Goal: Task Accomplishment & Management: Complete application form

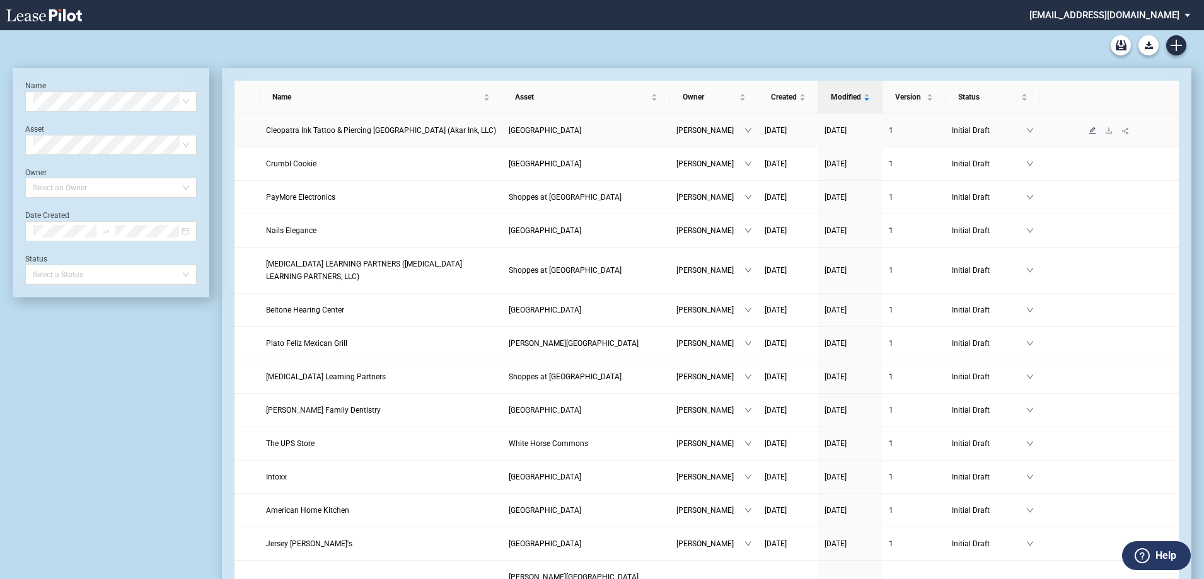
click at [1093, 130] on icon "edit" at bounding box center [1092, 130] width 7 height 7
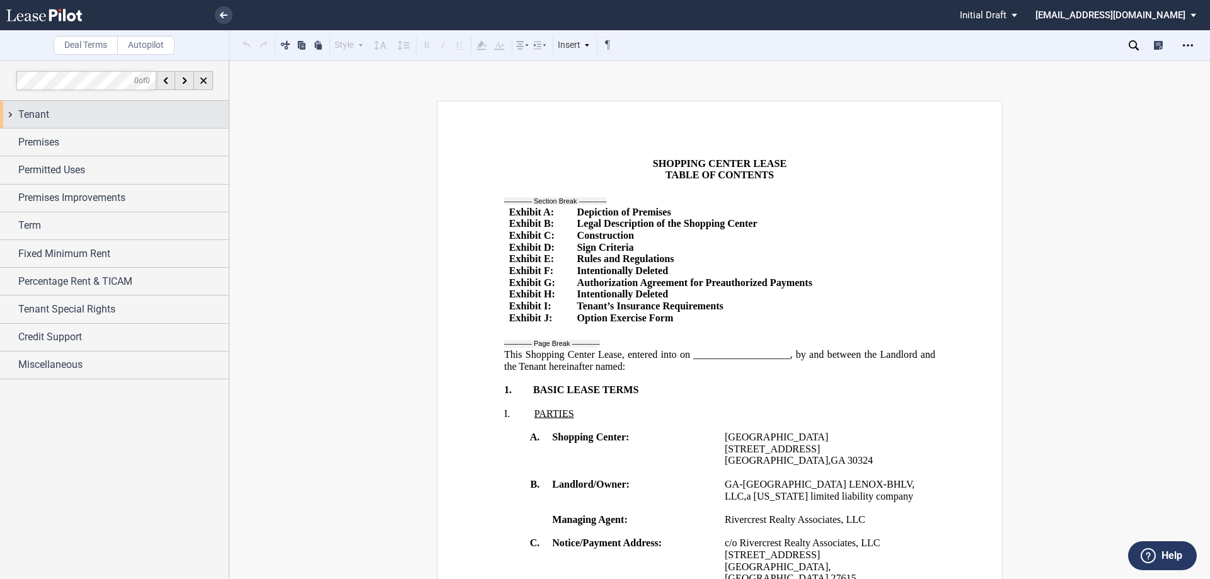
click at [45, 120] on span "Tenant" at bounding box center [33, 114] width 31 height 15
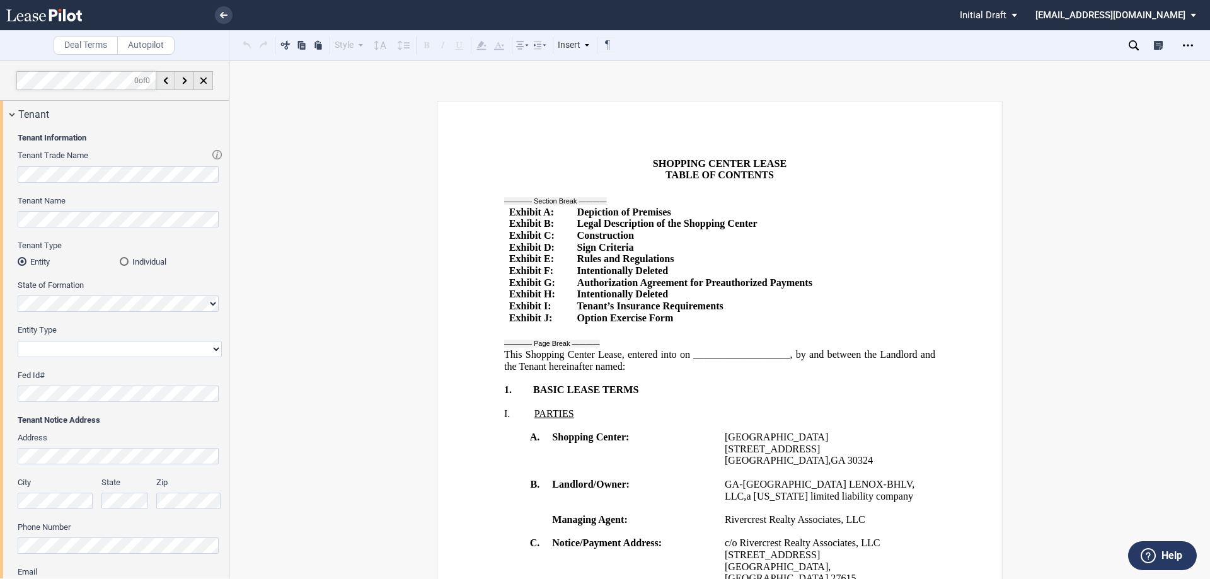
click at [0, 211] on div "Tenant Information Tenant Trade Name Tenant Name Tenant Type Entity Individual …" at bounding box center [114, 439] width 229 height 622
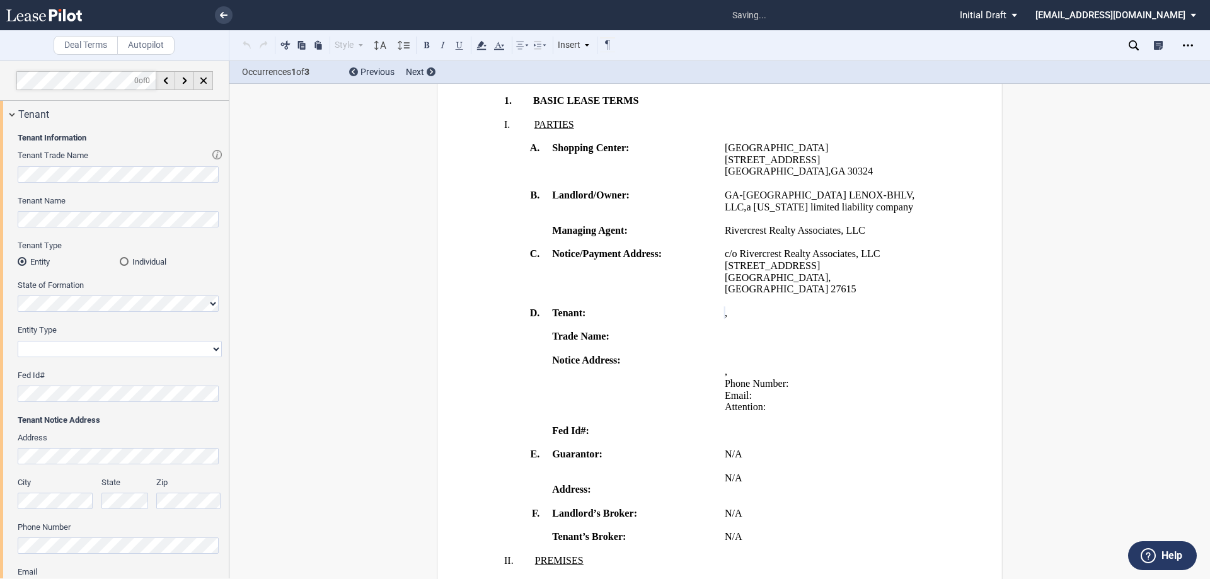
scroll to position [334, 0]
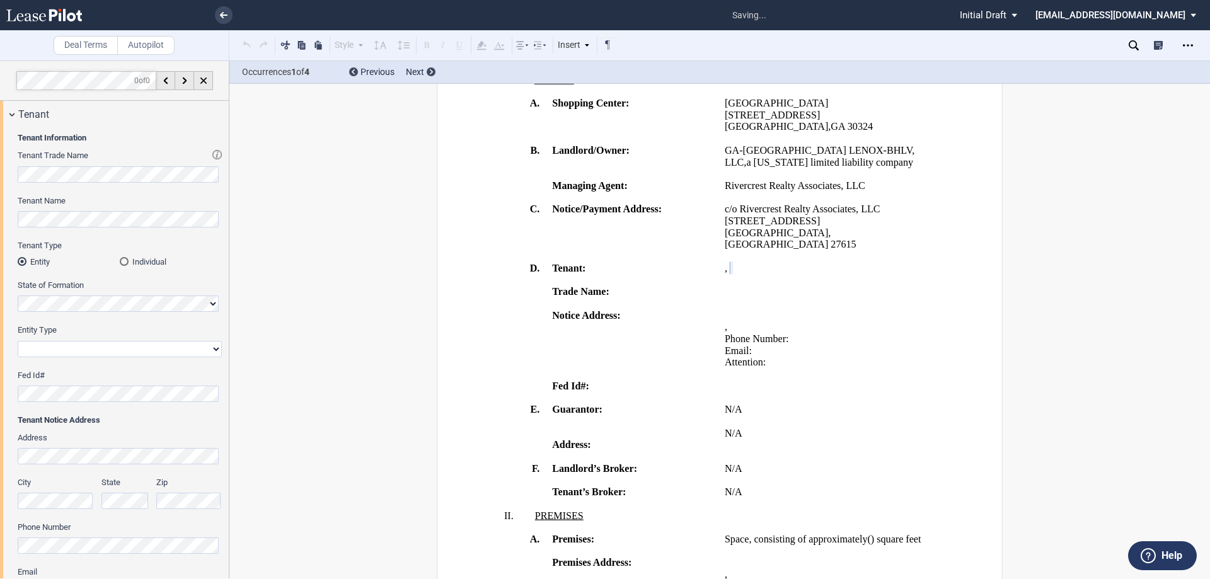
click at [66, 364] on div "Entity Type Corporation Limited Liability Company General Partnership Limited P…" at bounding box center [120, 347] width 204 height 45
click at [64, 351] on select "Corporation Limited Liability Company General Partnership Limited Partnership O…" at bounding box center [120, 349] width 204 height 16
select select "limited liability company"
click at [18, 341] on select "Corporation Limited Liability Company General Partnership Limited Partnership O…" at bounding box center [120, 349] width 204 height 16
click at [756, 439] on p "N/A" at bounding box center [827, 433] width 205 height 12
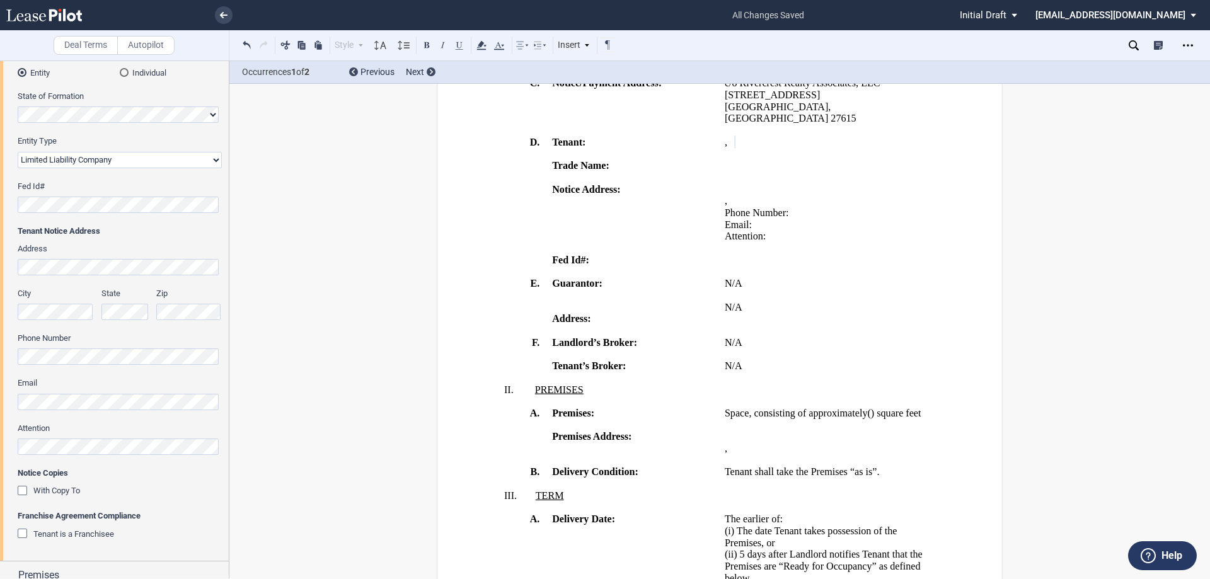
scroll to position [0, 0]
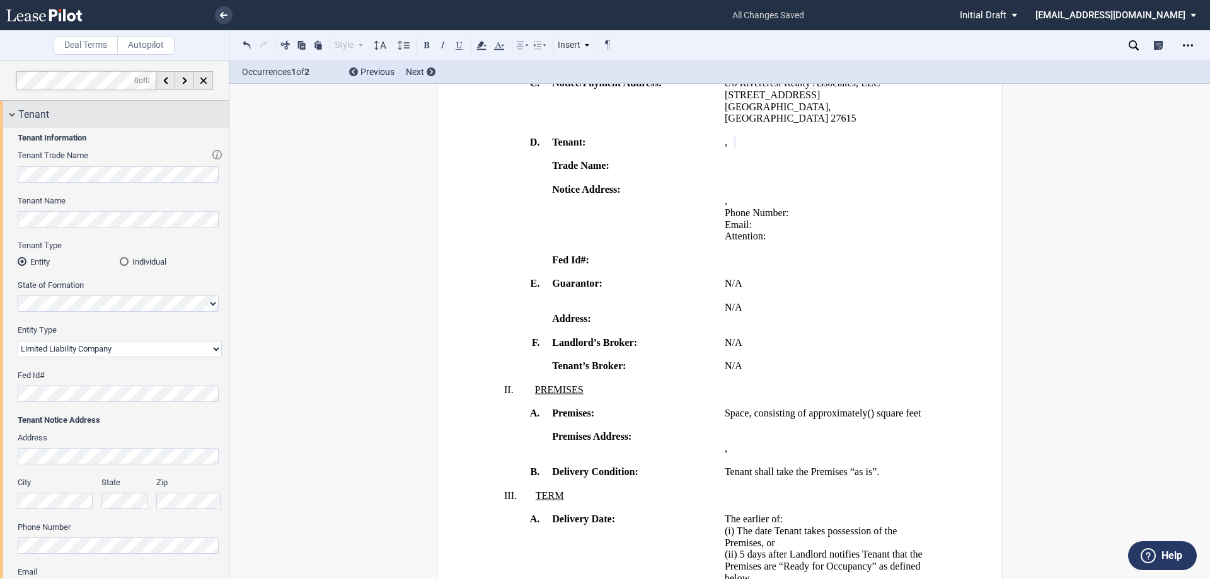
click at [25, 115] on span "Tenant" at bounding box center [33, 114] width 31 height 15
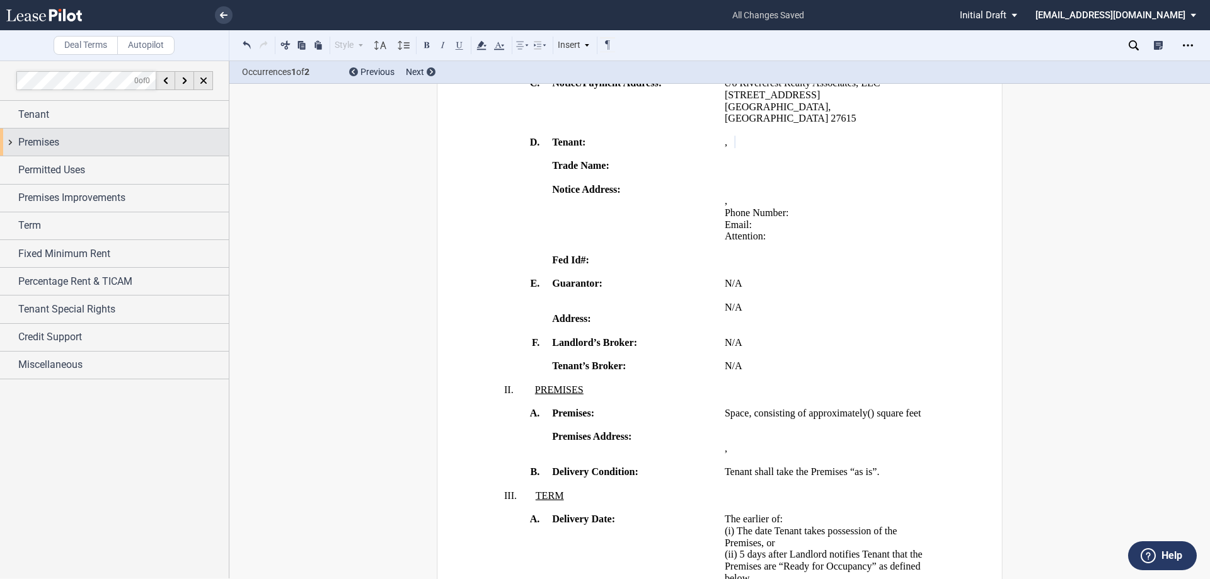
click at [32, 146] on span "Premises" at bounding box center [38, 142] width 41 height 15
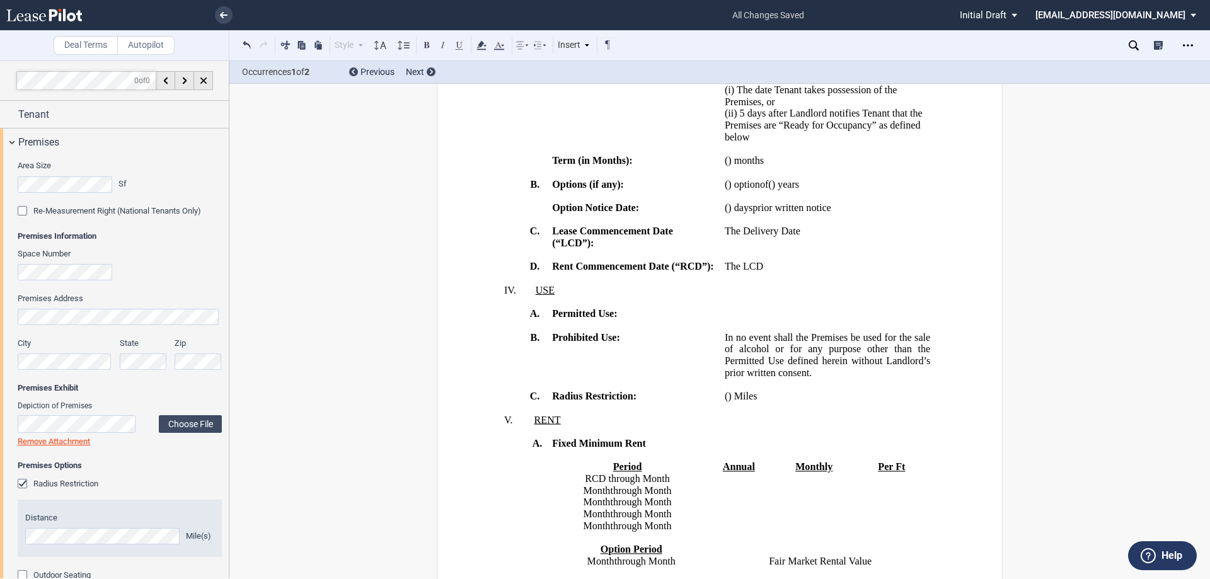
scroll to position [712, 0]
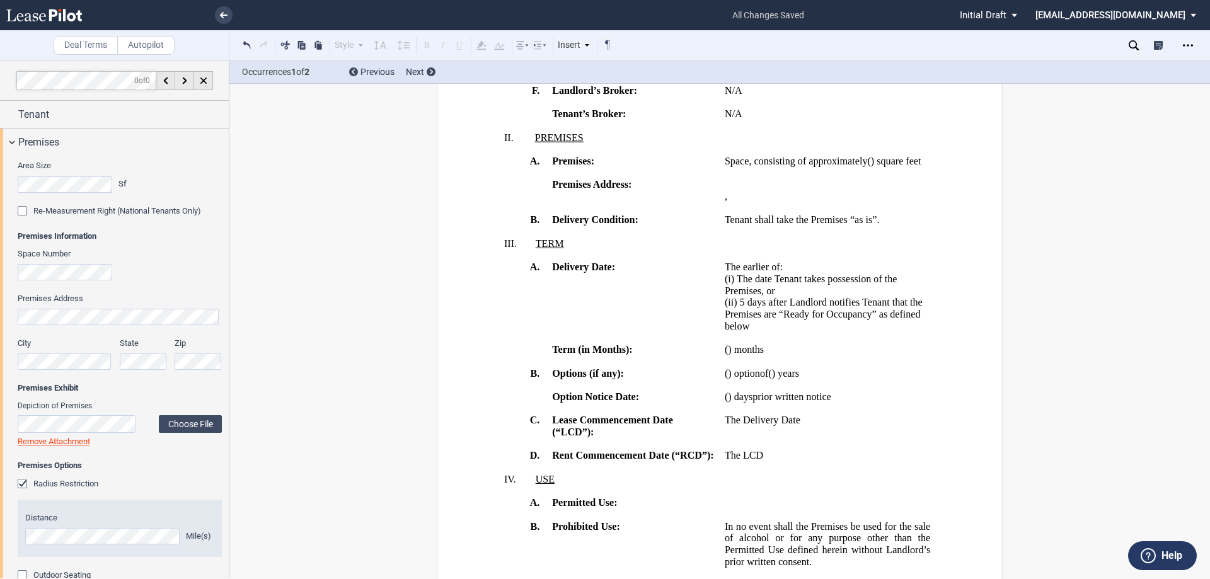
click at [0, 313] on div "Area Size Sf Re-Measurement Right (National Tenants Only) Premises Information …" at bounding box center [114, 391] width 229 height 471
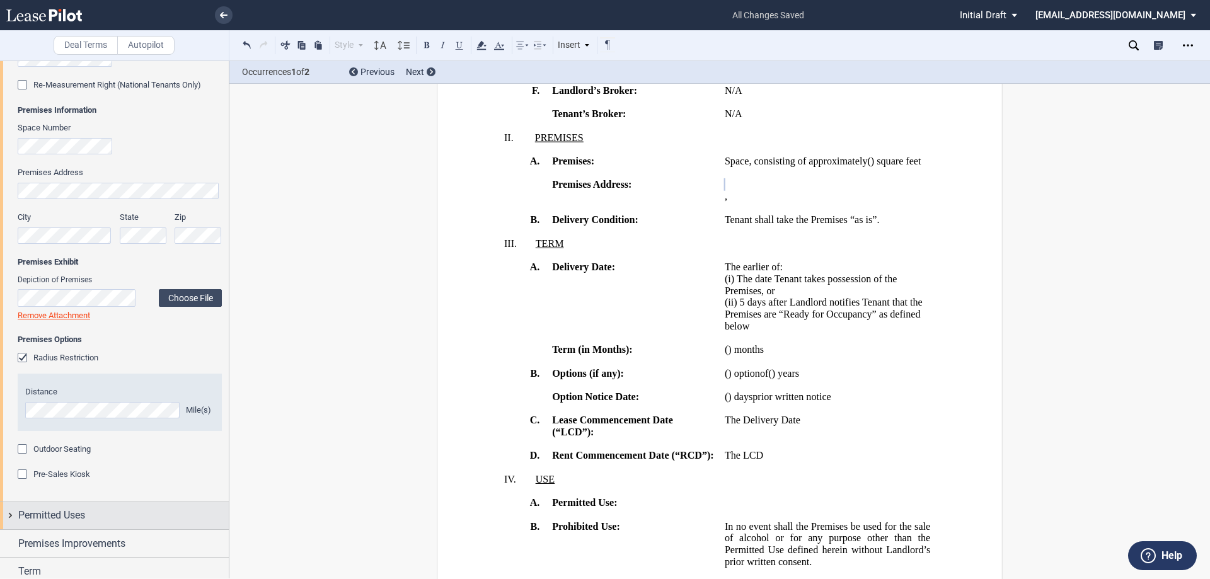
scroll to position [189, 0]
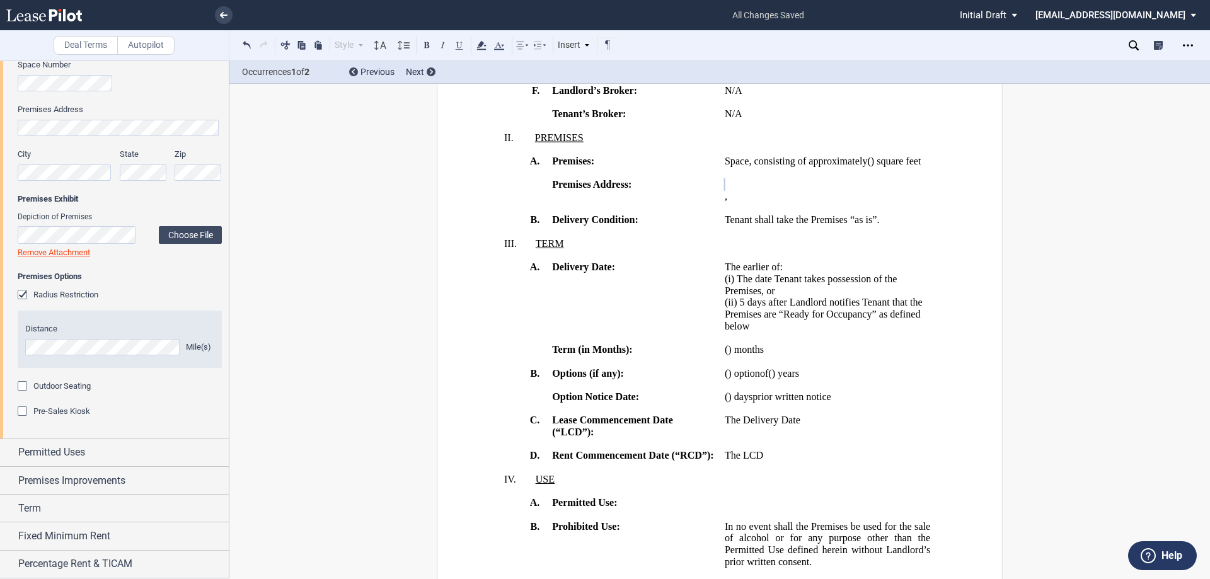
click at [187, 224] on div "Depiction of Premises Choose File Loading Remove Attachment" at bounding box center [120, 235] width 204 height 47
click at [190, 228] on label "Choose File" at bounding box center [190, 235] width 63 height 18
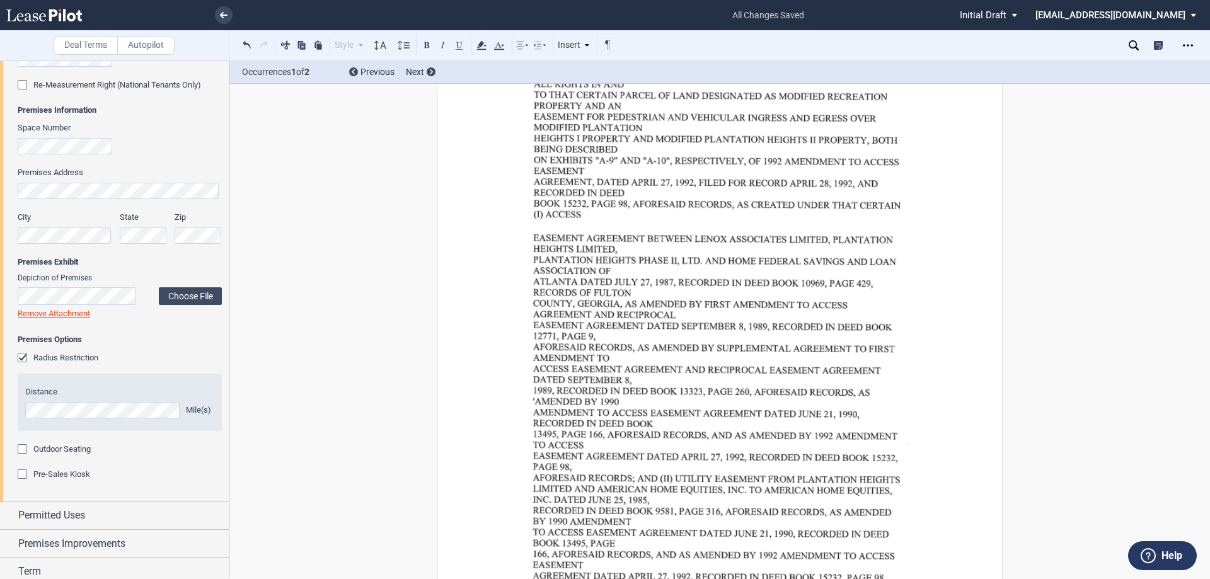
scroll to position [0, 0]
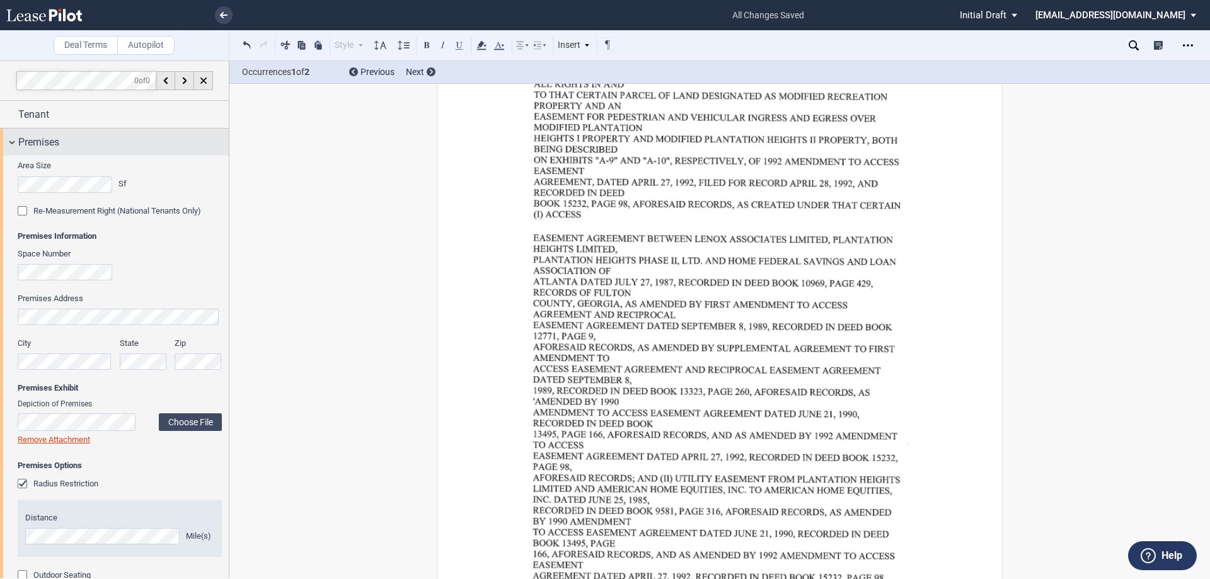
click at [45, 148] on span "Premises" at bounding box center [38, 142] width 41 height 15
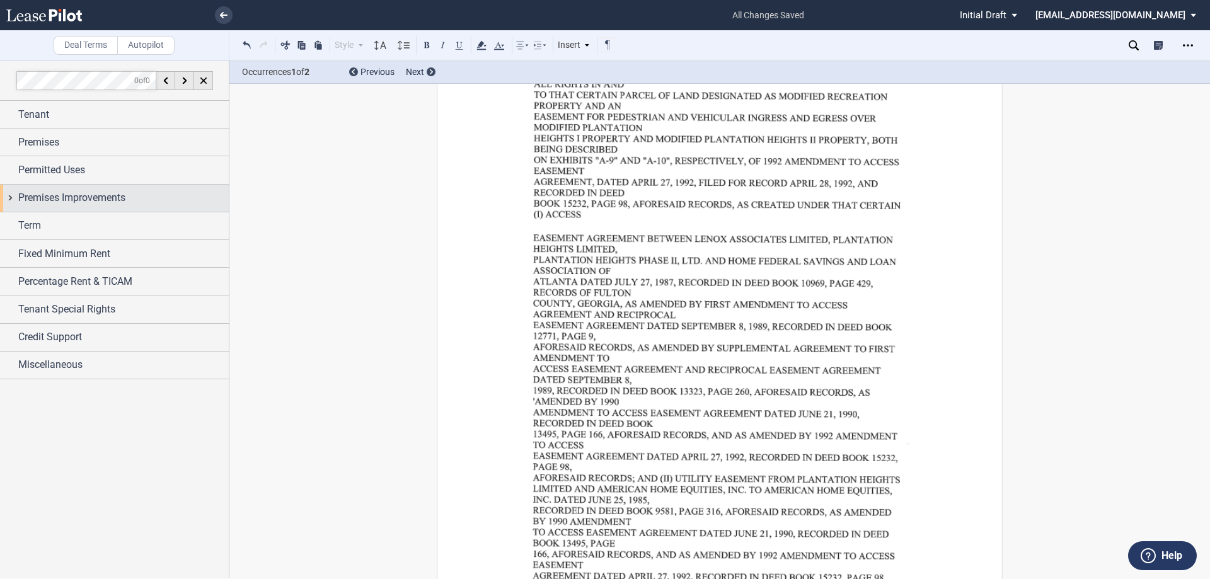
click at [49, 201] on span "Premises Improvements" at bounding box center [71, 197] width 107 height 15
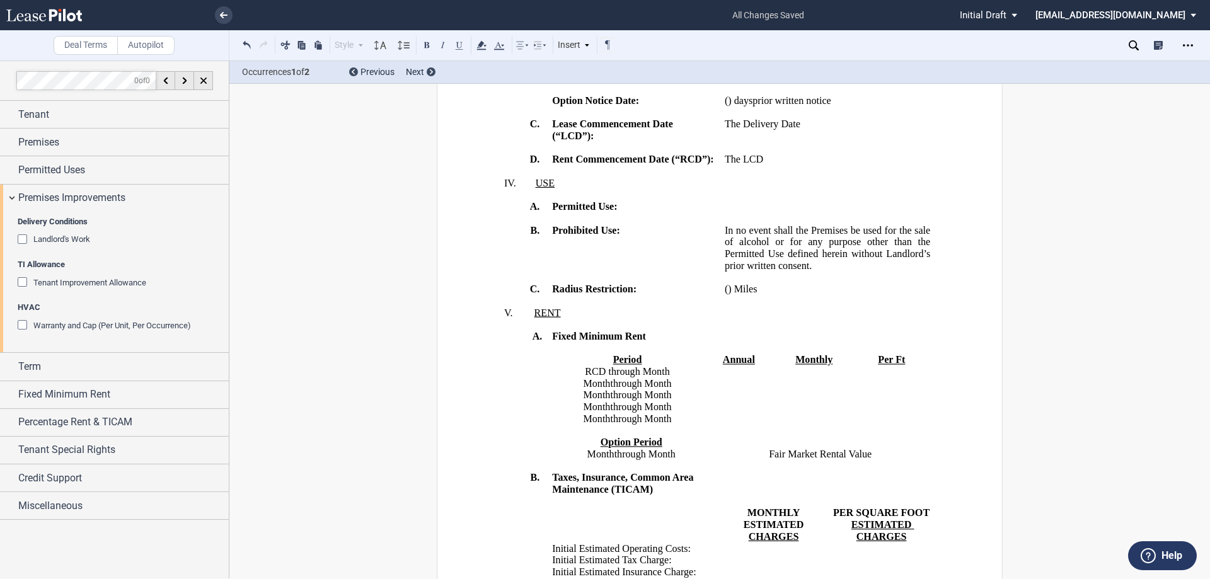
scroll to position [693, 0]
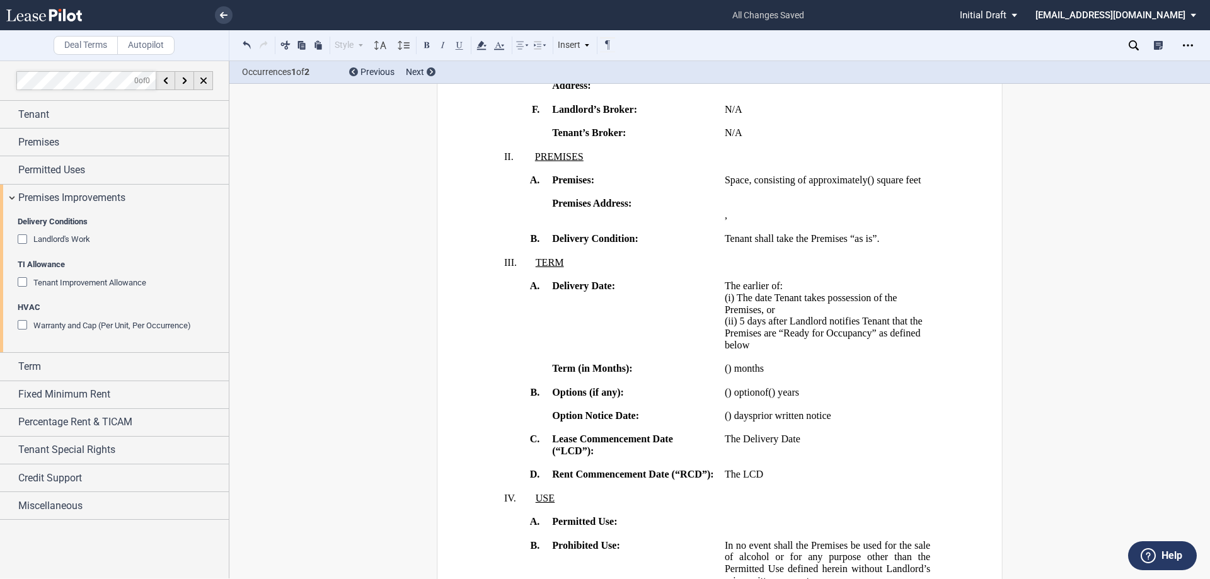
click at [877, 245] on p "Tenant shall take the Premises “as is”. Tenant shall take the Premises “as is”,…" at bounding box center [827, 239] width 205 height 12
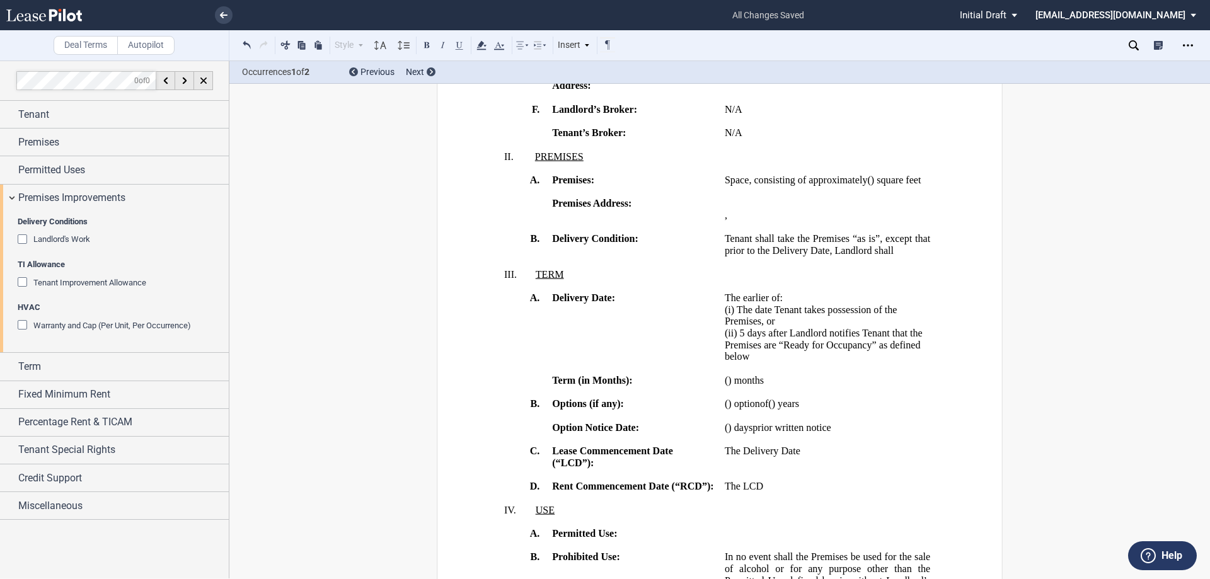
click at [899, 256] on p "Tenant shall take the Premises “as is”, except that prior to the Delivery Date,…" at bounding box center [827, 244] width 205 height 23
drag, startPoint x: 900, startPoint y: 305, endPoint x: 832, endPoint y: 312, distance: 68.4
click at [832, 256] on p "Tenant shall take the Premises “as is”, except that prior to the Delivery Date,…" at bounding box center [827, 244] width 205 height 23
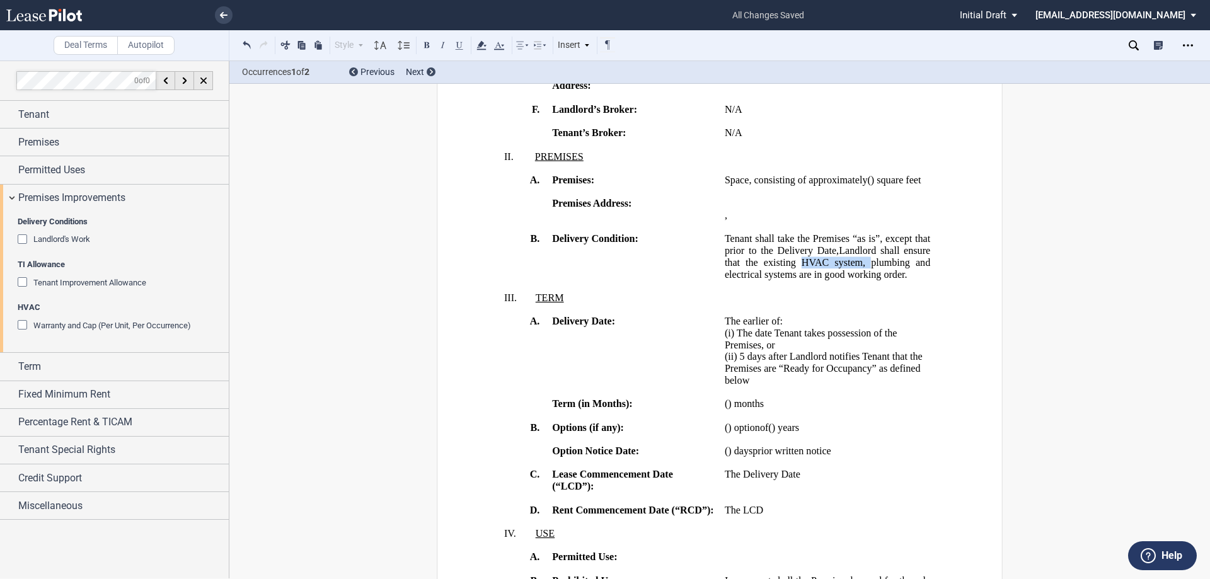
drag, startPoint x: 866, startPoint y: 321, endPoint x: 798, endPoint y: 320, distance: 67.4
click at [798, 280] on span "Landlord shall ensure that the existing HVAC system, plumbing and electrical sy…" at bounding box center [829, 262] width 208 height 35
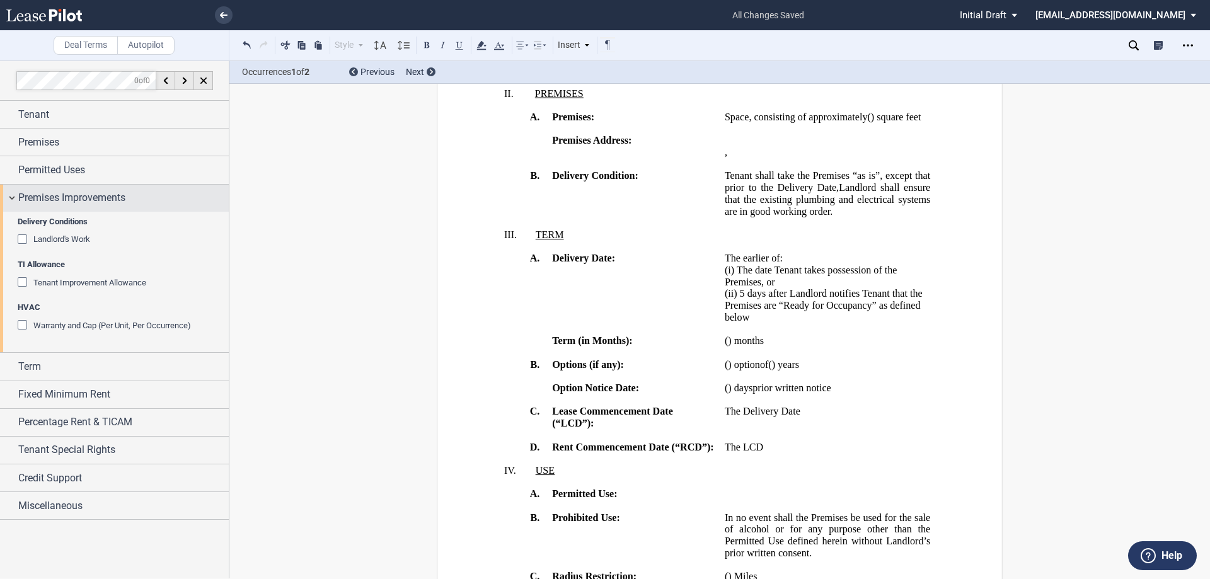
click at [76, 200] on span "Premises Improvements" at bounding box center [71, 197] width 107 height 15
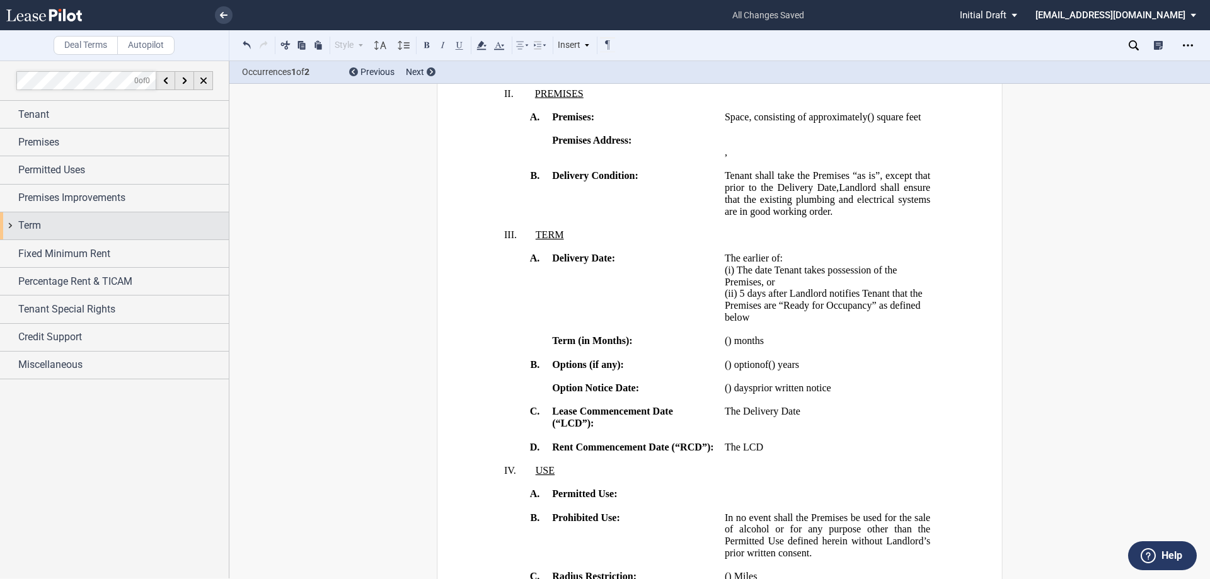
click at [67, 225] on div "Term" at bounding box center [123, 225] width 210 height 15
click at [29, 227] on span "Term" at bounding box center [29, 225] width 23 height 15
click at [36, 217] on div "Term" at bounding box center [114, 225] width 229 height 27
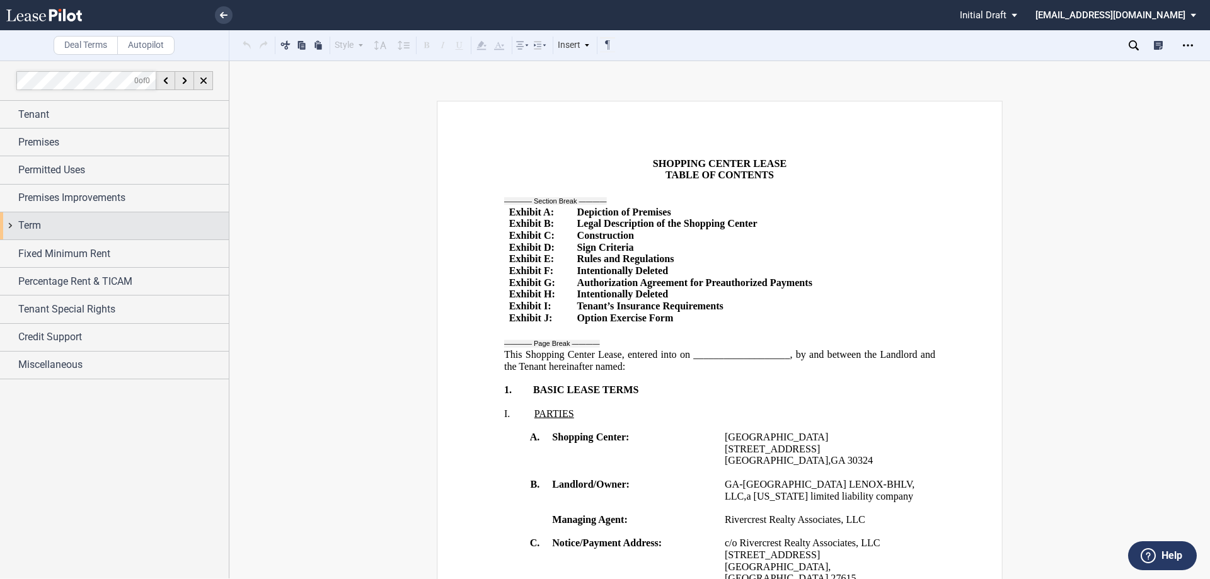
click at [28, 226] on span "Term" at bounding box center [29, 225] width 23 height 15
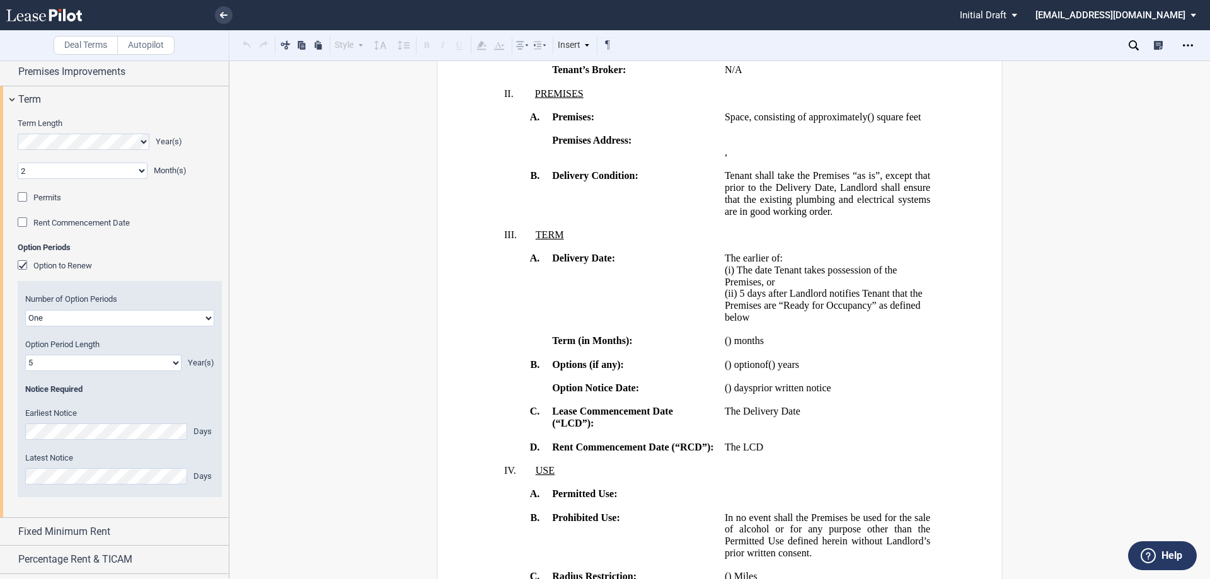
scroll to position [945, 0]
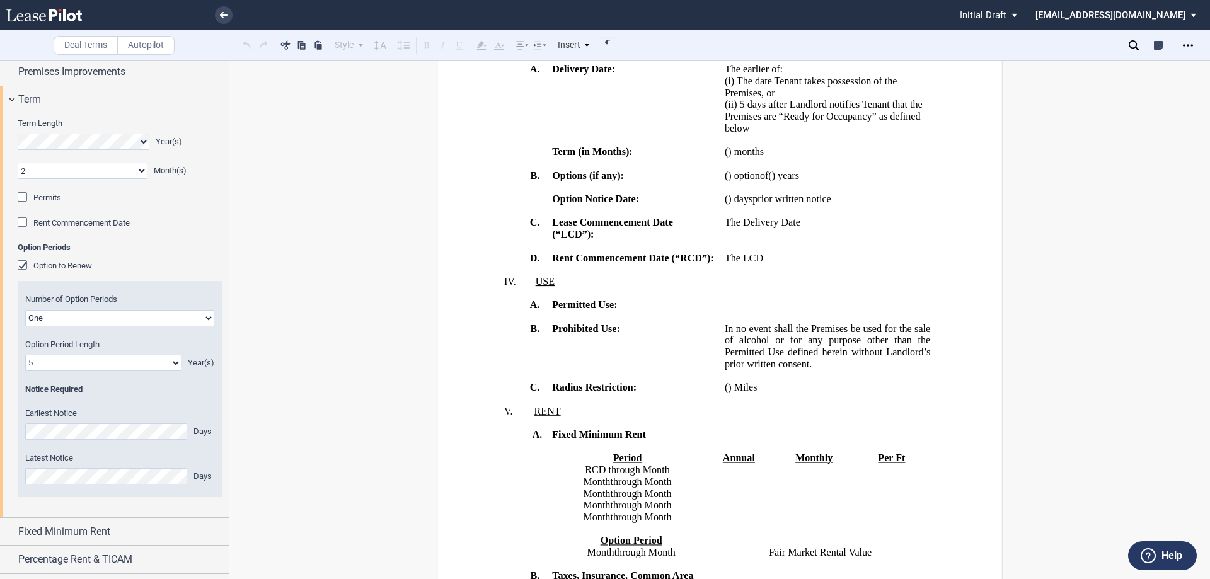
click at [823, 158] on p "﻿ ﻿ ( ﻿ ﻿ ) months ﻿ ﻿ ( ﻿ ﻿ ) months ﻿ ﻿ ( ﻿ ﻿ ) month s ________ months" at bounding box center [827, 152] width 205 height 12
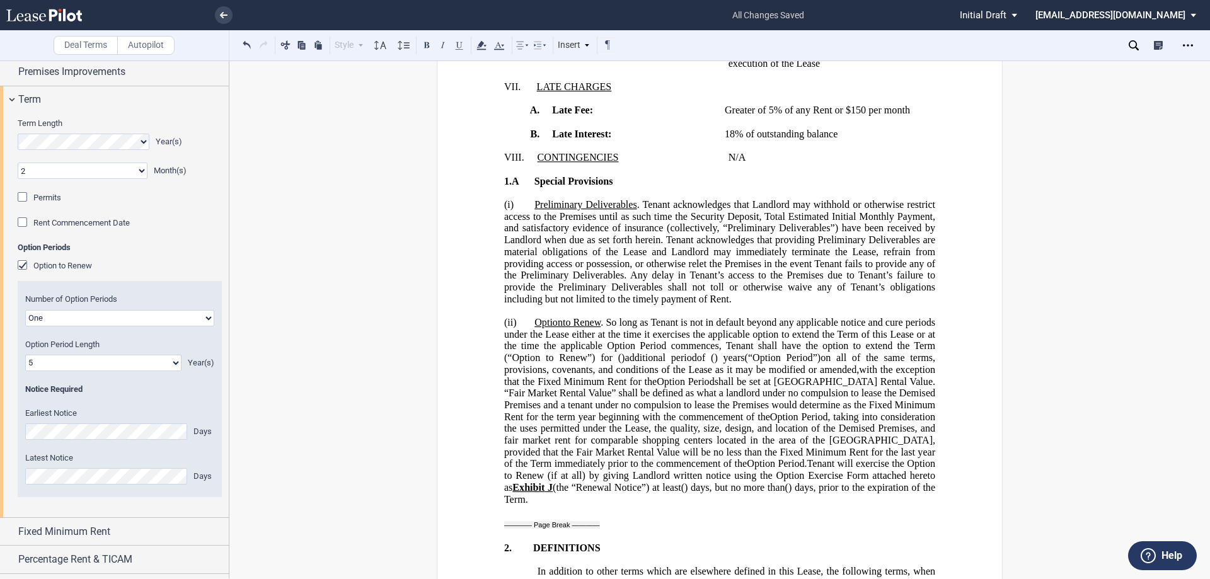
scroll to position [1953, 0]
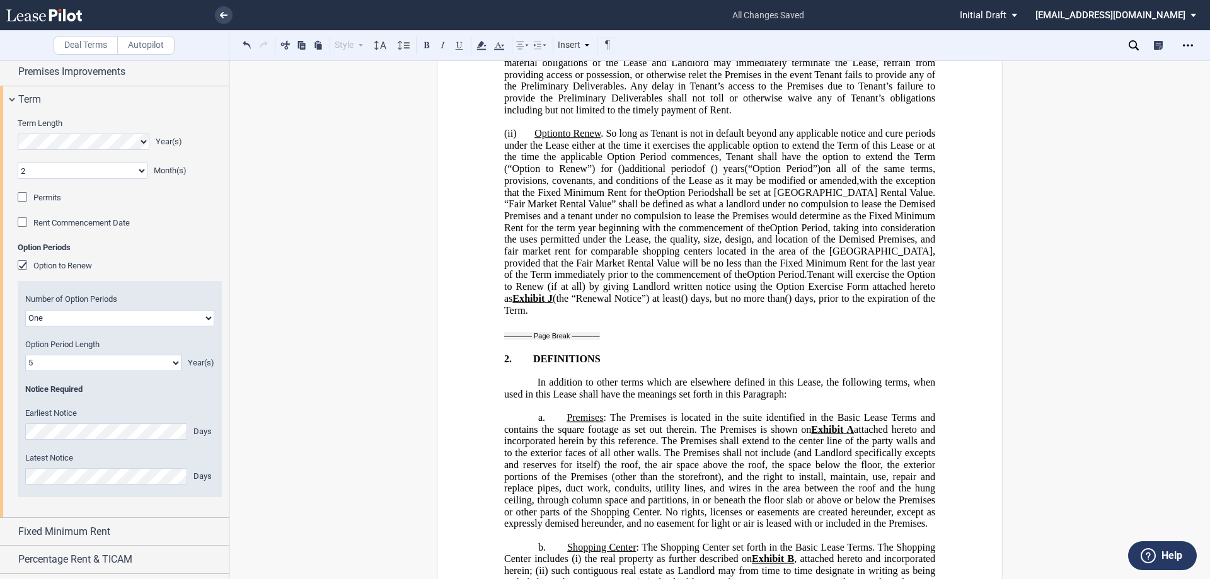
click at [27, 219] on div "Rent Commencement Date" at bounding box center [24, 223] width 13 height 13
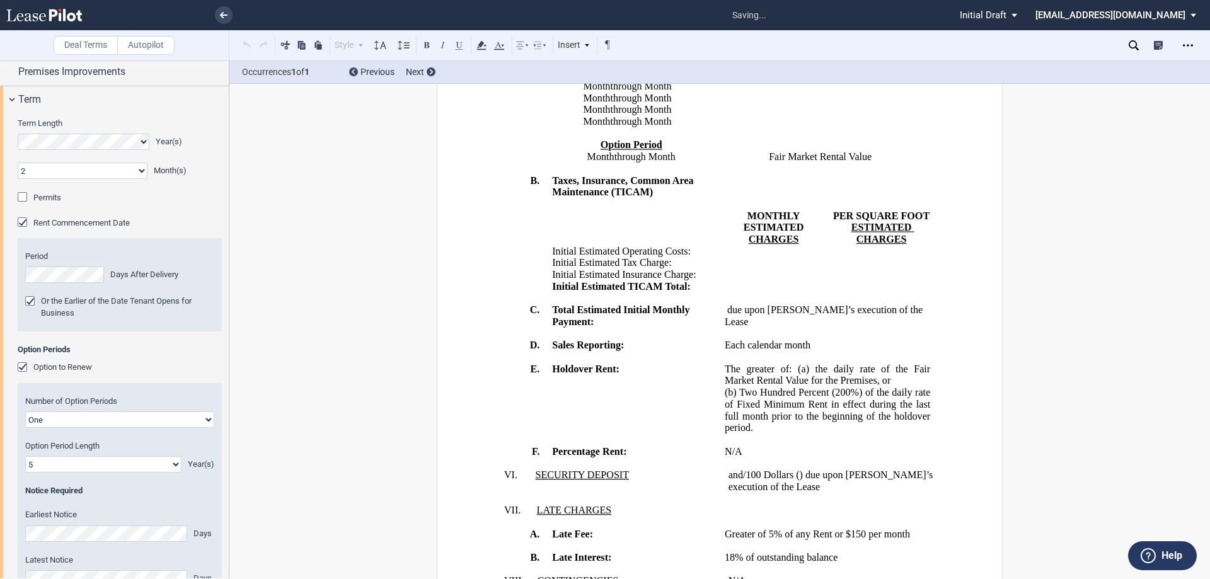
scroll to position [1012, 0]
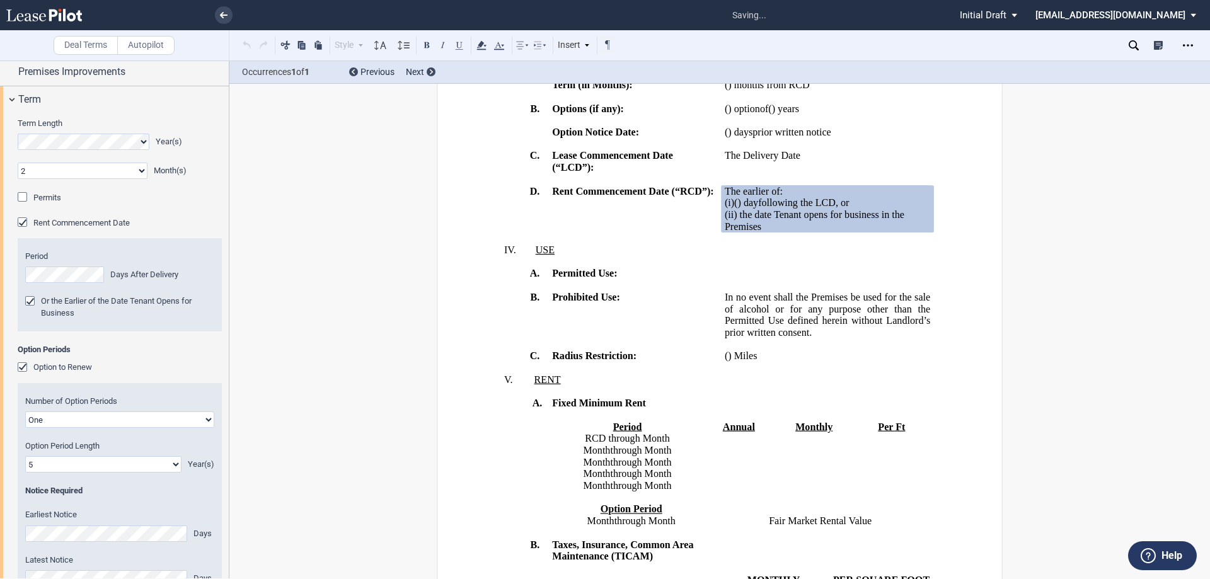
click at [28, 302] on div "Or the Earlier of the Date Tenant Opens for Business" at bounding box center [31, 302] width 13 height 13
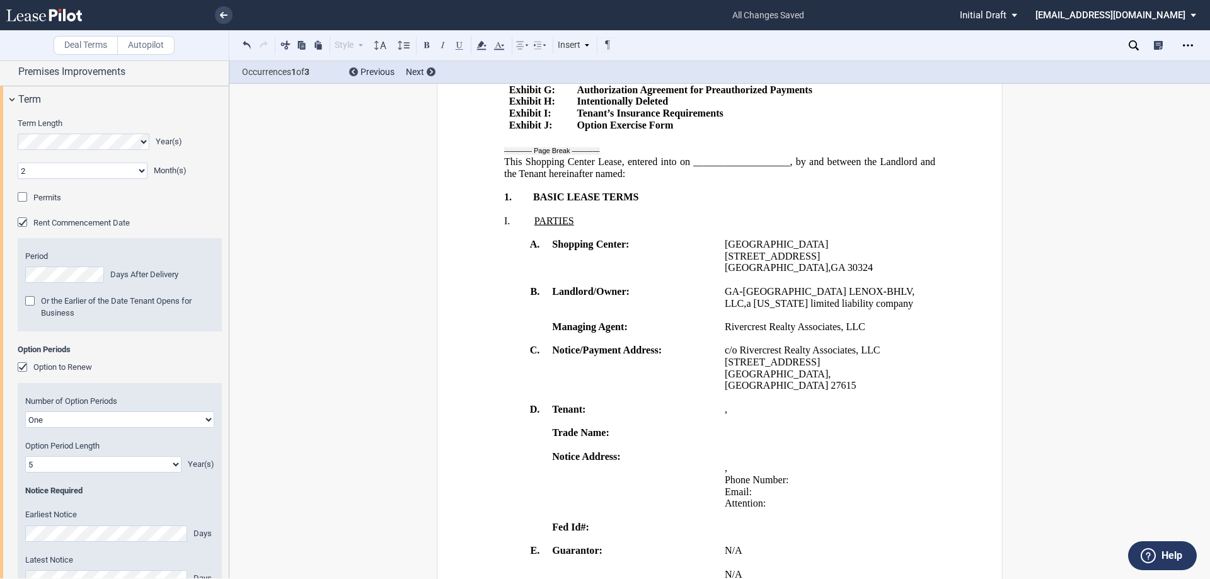
scroll to position [63, 0]
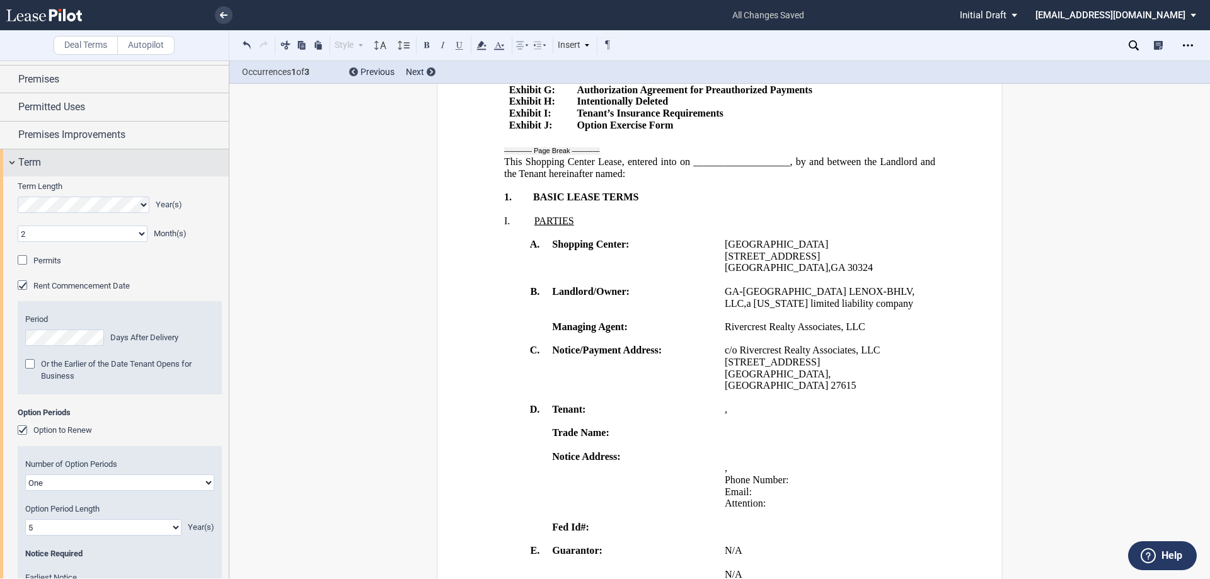
click at [28, 154] on div "Term" at bounding box center [114, 162] width 229 height 27
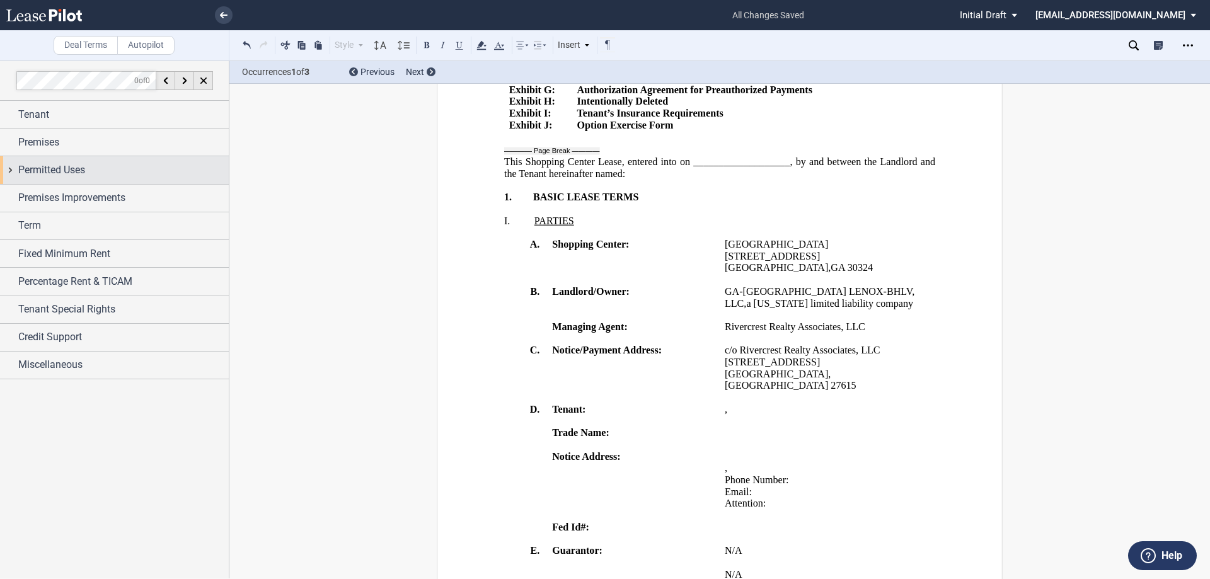
click at [33, 170] on span "Permitted Uses" at bounding box center [51, 170] width 67 height 15
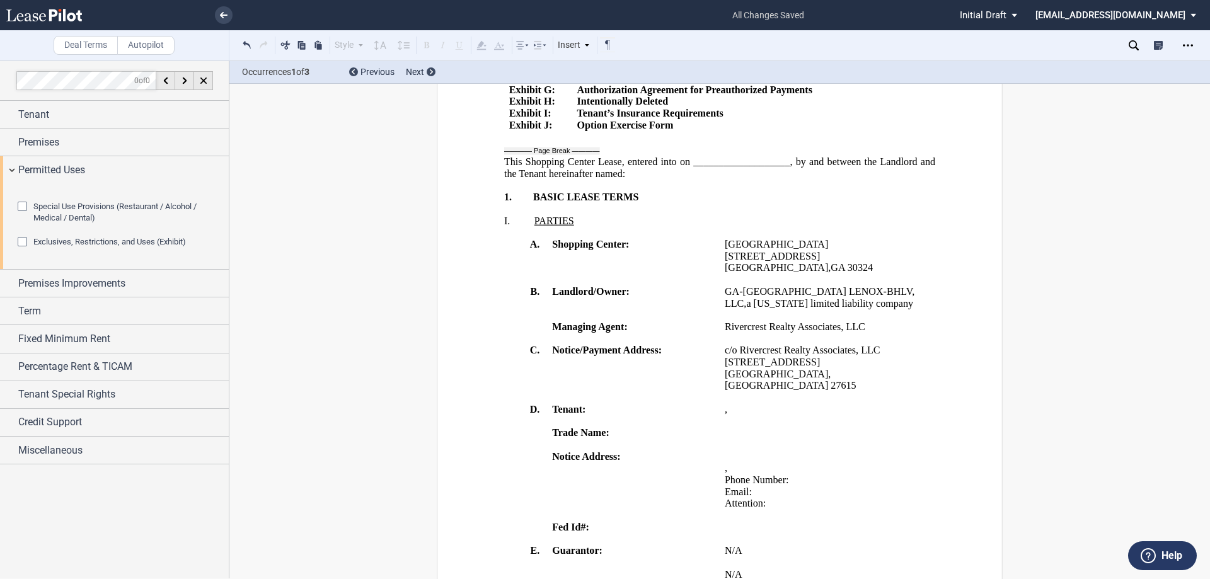
click at [6, 201] on div "Special Use Provisions (Restaurant / Alcohol / Medical / Dental) Restaurant Res…" at bounding box center [114, 226] width 229 height 85
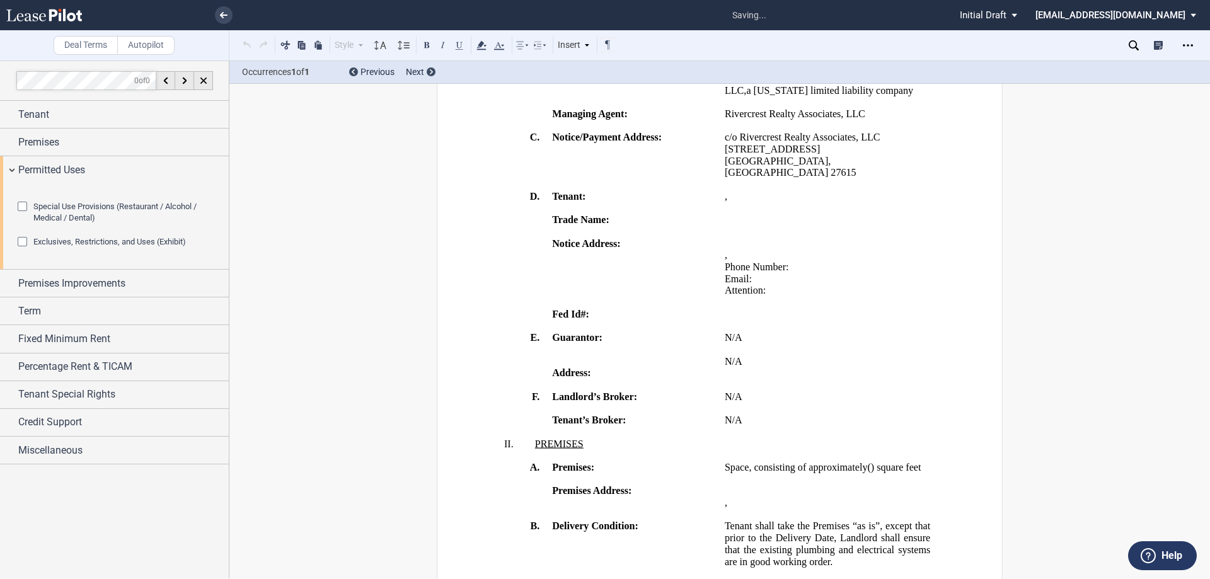
scroll to position [1073, 0]
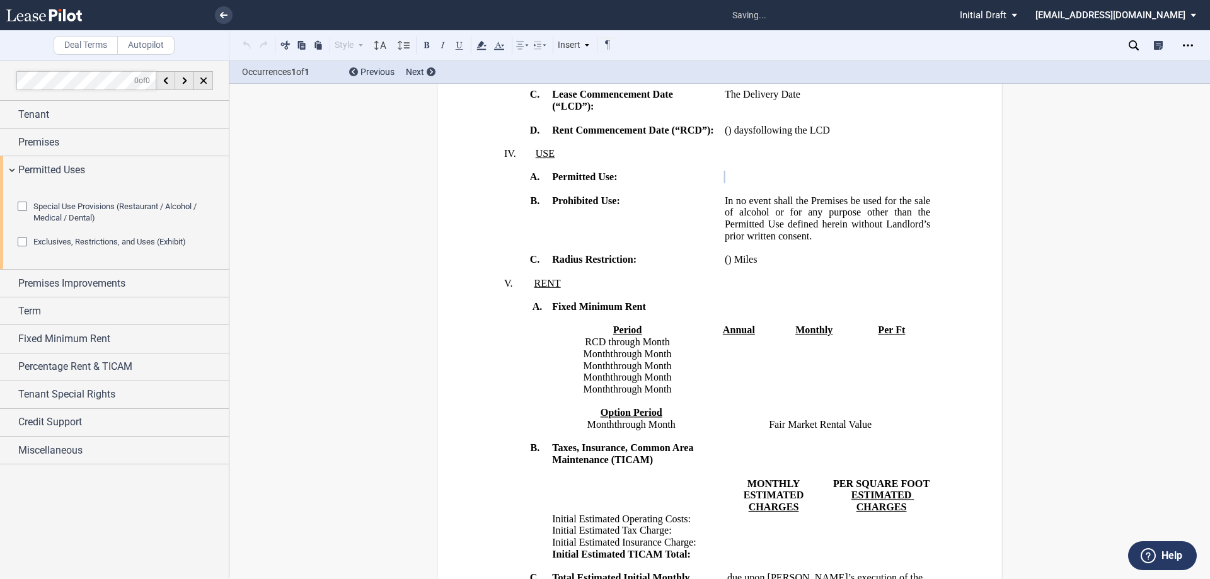
click at [886, 241] on span "In no event shall the Premises be used for the sale of alcohol or for any purpo…" at bounding box center [829, 218] width 208 height 47
click at [879, 254] on p "﻿" at bounding box center [827, 248] width 205 height 12
click at [0, 229] on div "Special Use Provisions (Restaurant / Alcohol / Medical / Dental) Restaurant Res…" at bounding box center [114, 226] width 229 height 85
click at [59, 171] on span "Permitted Uses" at bounding box center [51, 170] width 67 height 15
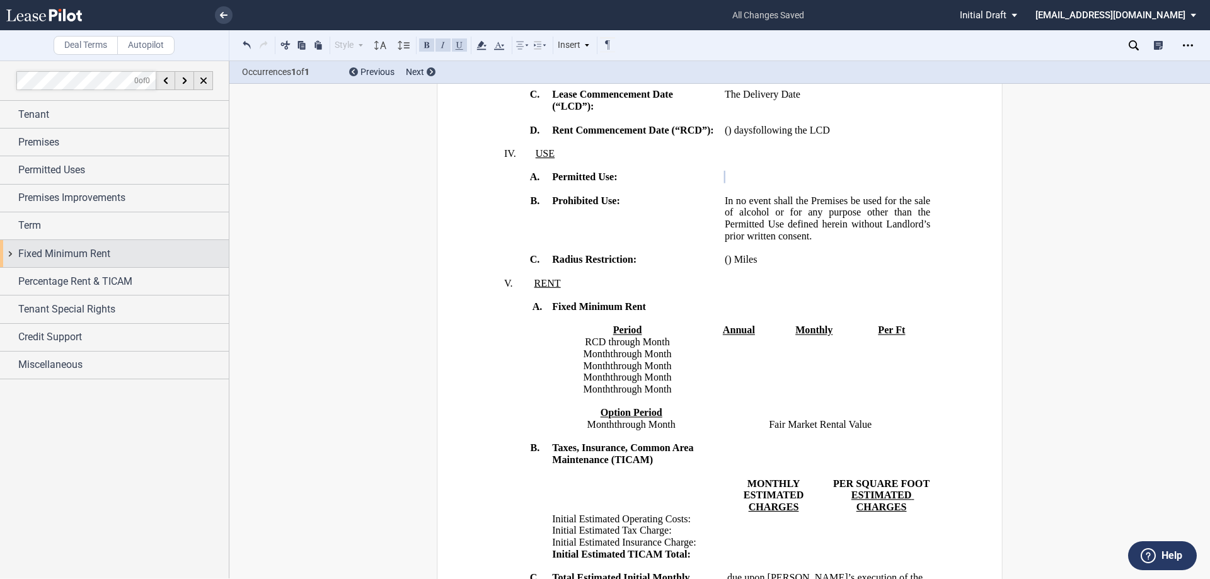
click at [55, 251] on span "Fixed Minimum Rent" at bounding box center [64, 253] width 92 height 15
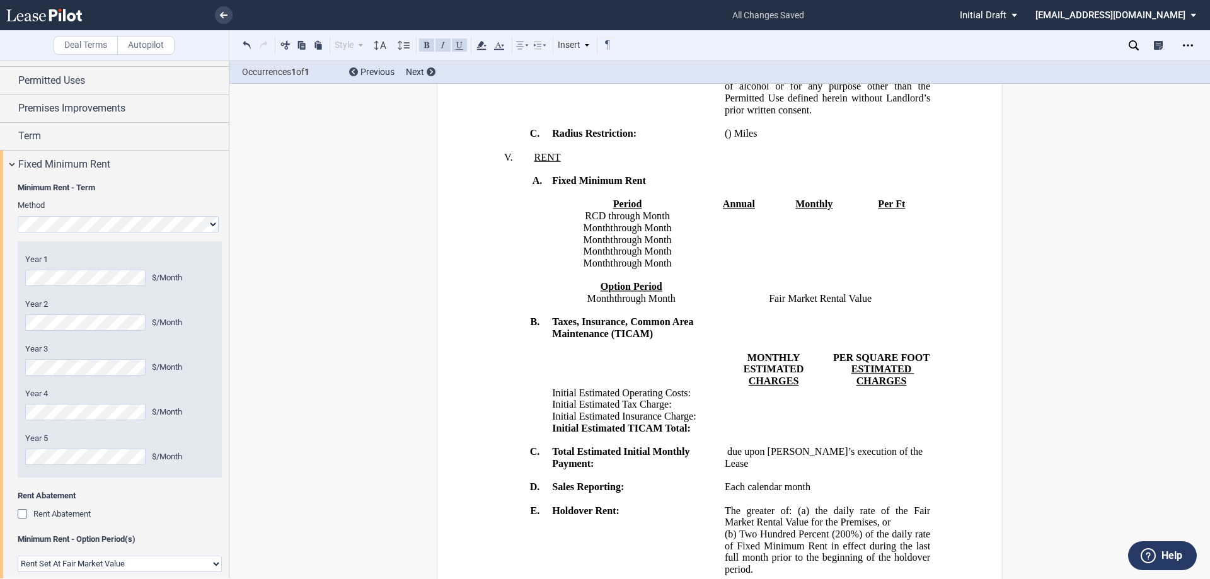
scroll to position [216, 0]
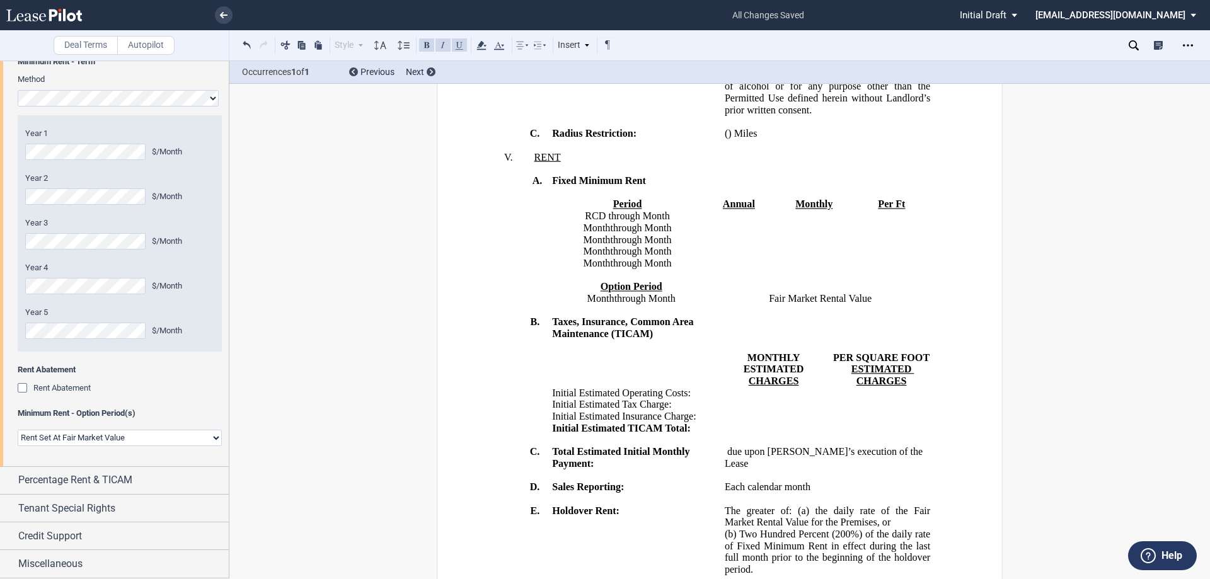
click at [106, 440] on select "Rent Set At Fair Market Value Rent Specified in [GEOGRAPHIC_DATA]" at bounding box center [120, 438] width 204 height 16
select select "fixed"
click at [18, 430] on select "Rent Set At Fair Market Value Rent Specified in [GEOGRAPHIC_DATA]" at bounding box center [120, 438] width 204 height 16
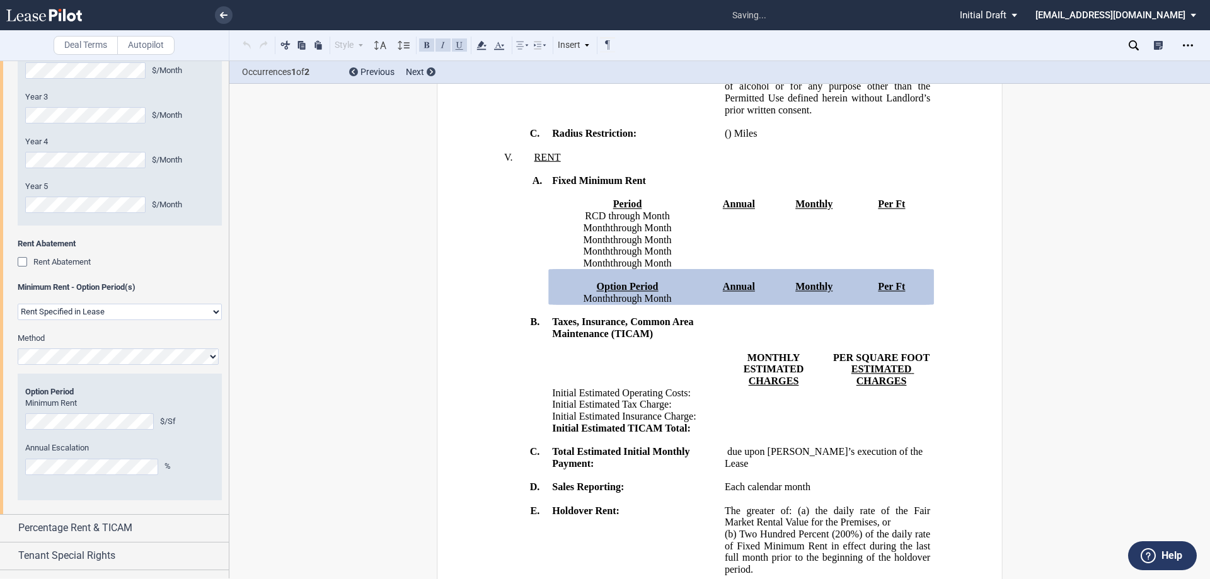
scroll to position [389, 0]
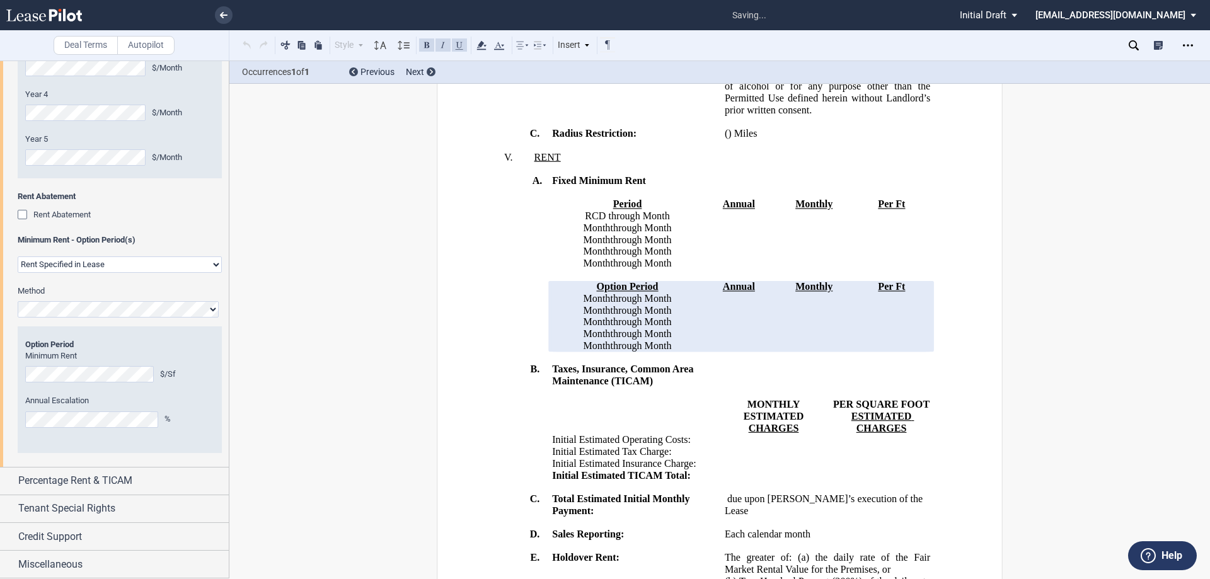
click at [159, 446] on div "Option Period Option Period No. 1 Minimum Rent $/Sf Annual Escalation %" at bounding box center [120, 389] width 204 height 127
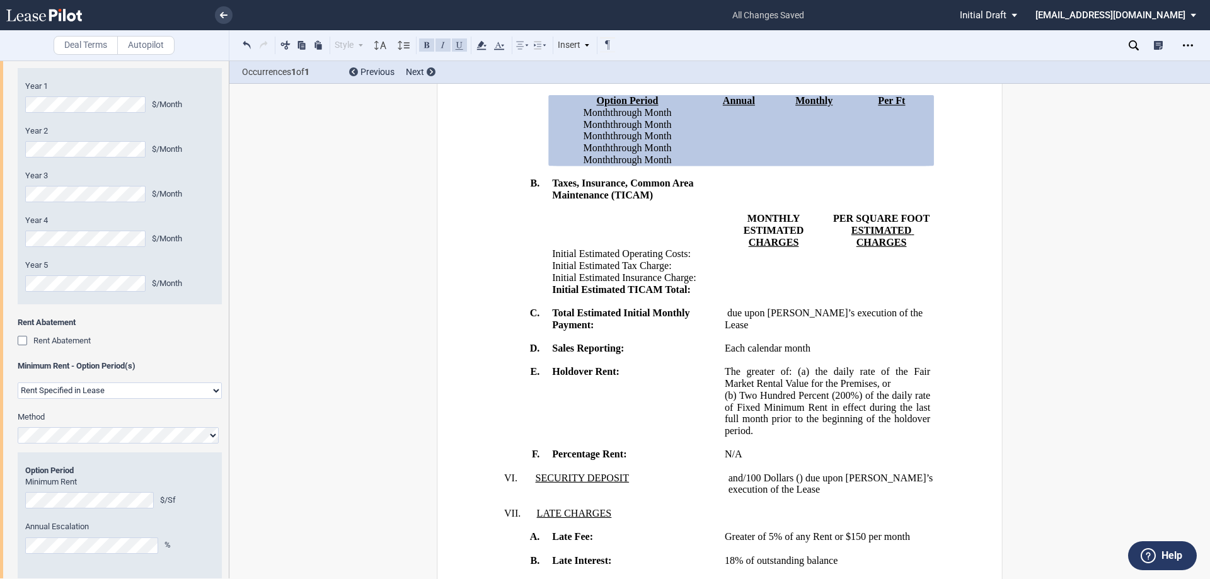
scroll to position [11, 0]
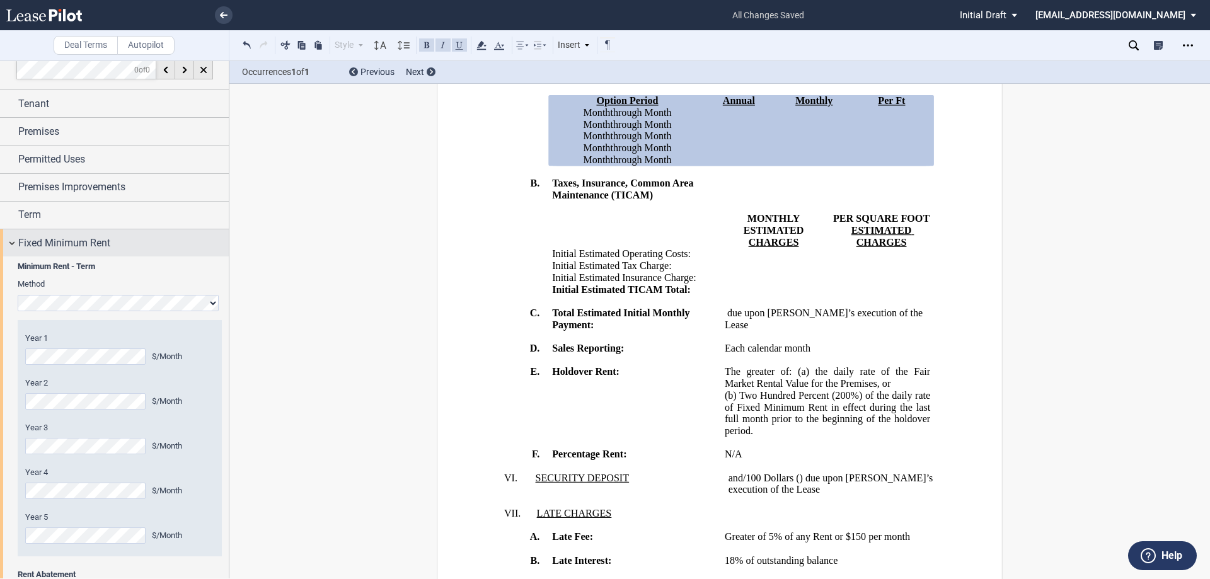
click at [54, 236] on span "Fixed Minimum Rent" at bounding box center [64, 243] width 92 height 15
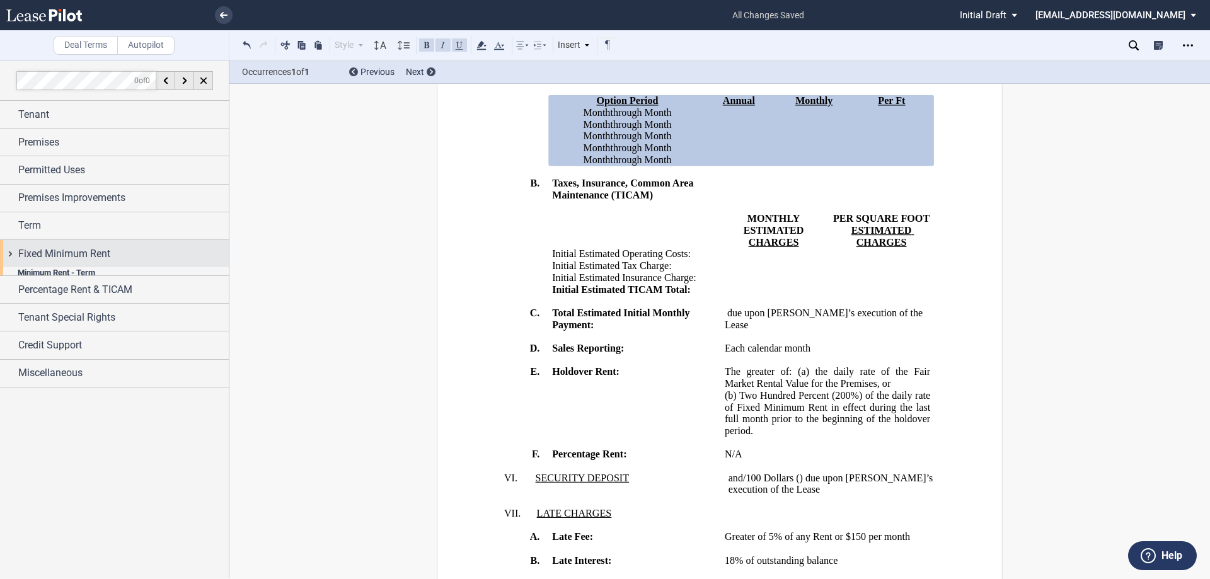
scroll to position [0, 0]
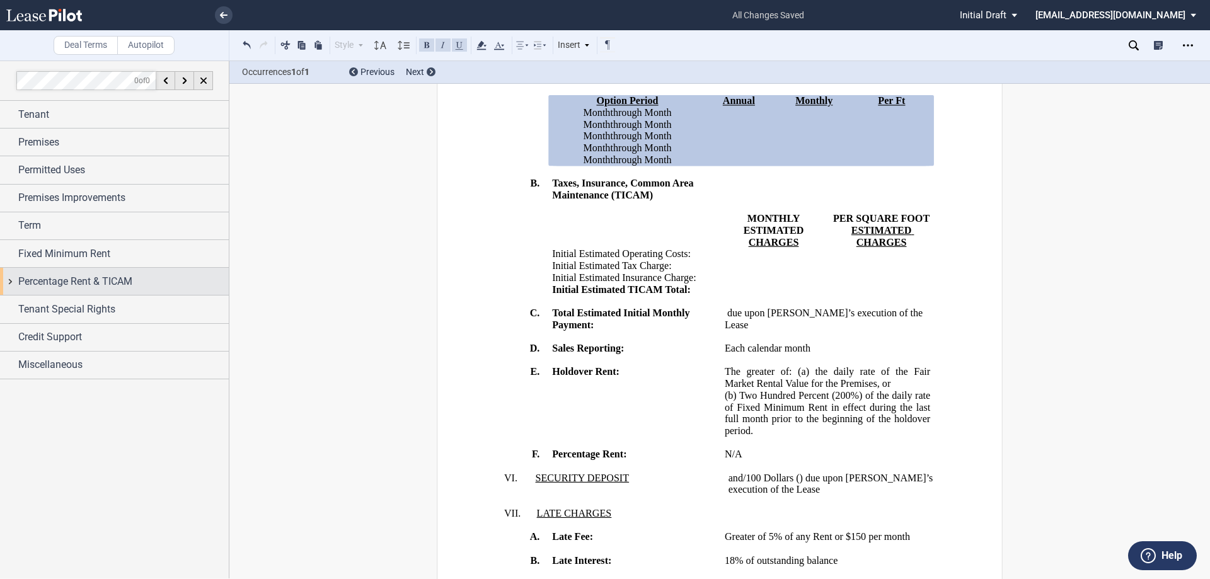
click at [59, 279] on span "Percentage Rent & TICAM" at bounding box center [75, 281] width 114 height 15
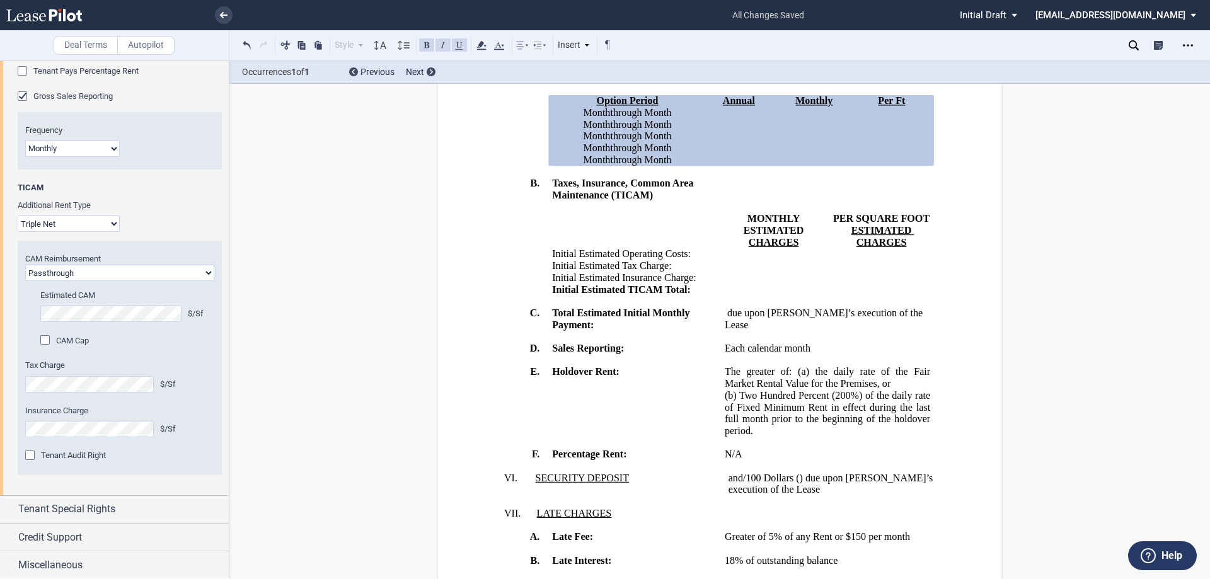
scroll to position [126, 0]
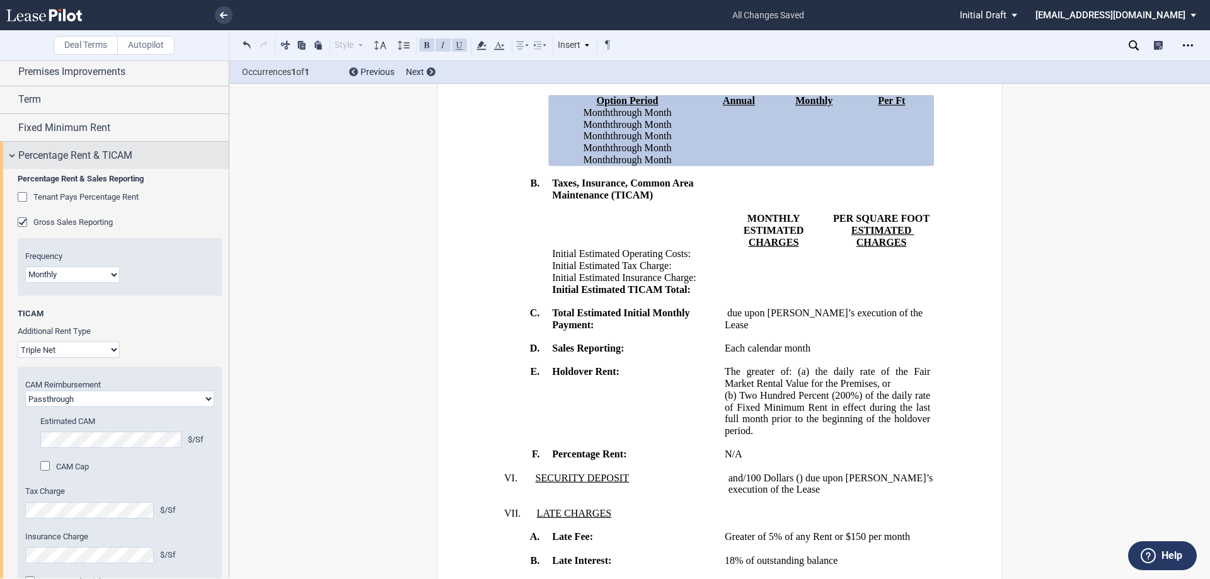
click at [35, 156] on span "Percentage Rent & TICAM" at bounding box center [75, 155] width 114 height 15
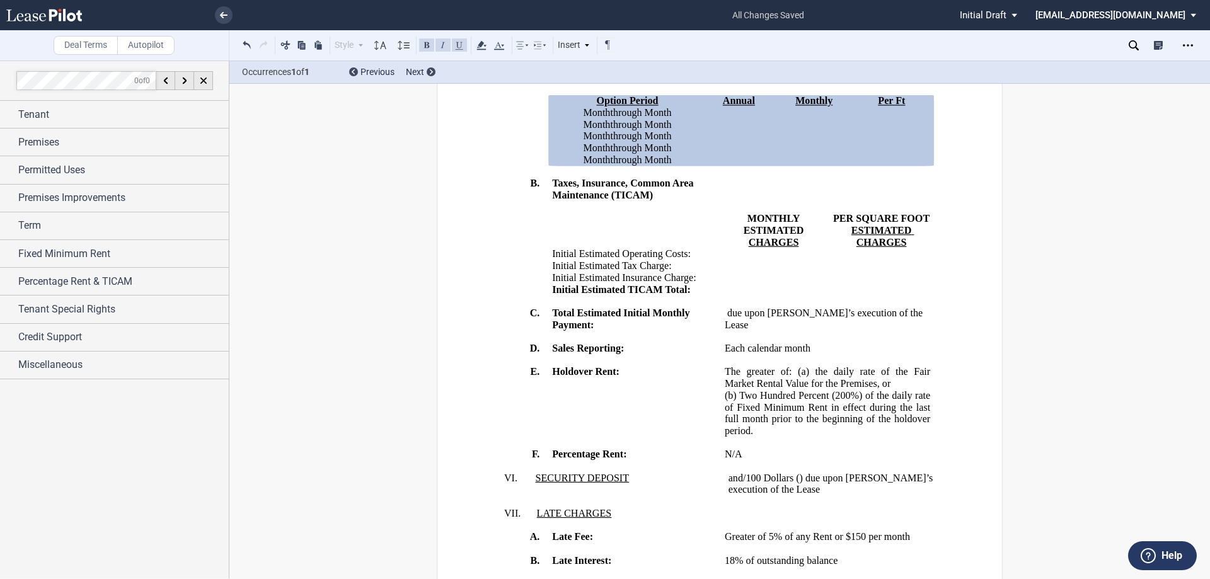
scroll to position [1448, 0]
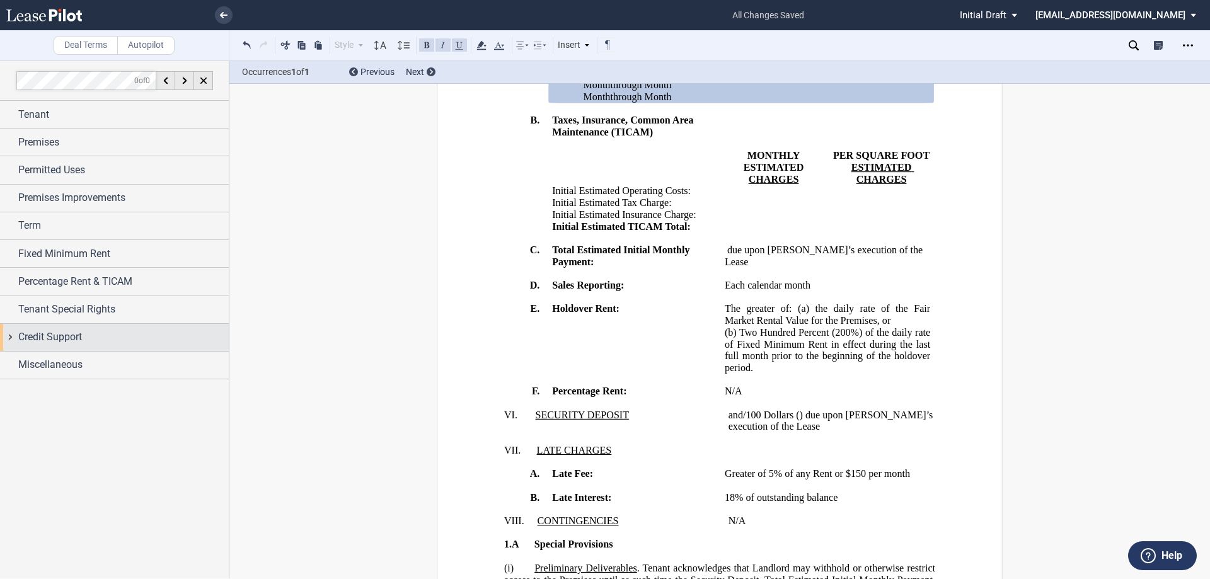
click at [54, 336] on span "Credit Support" at bounding box center [50, 337] width 64 height 15
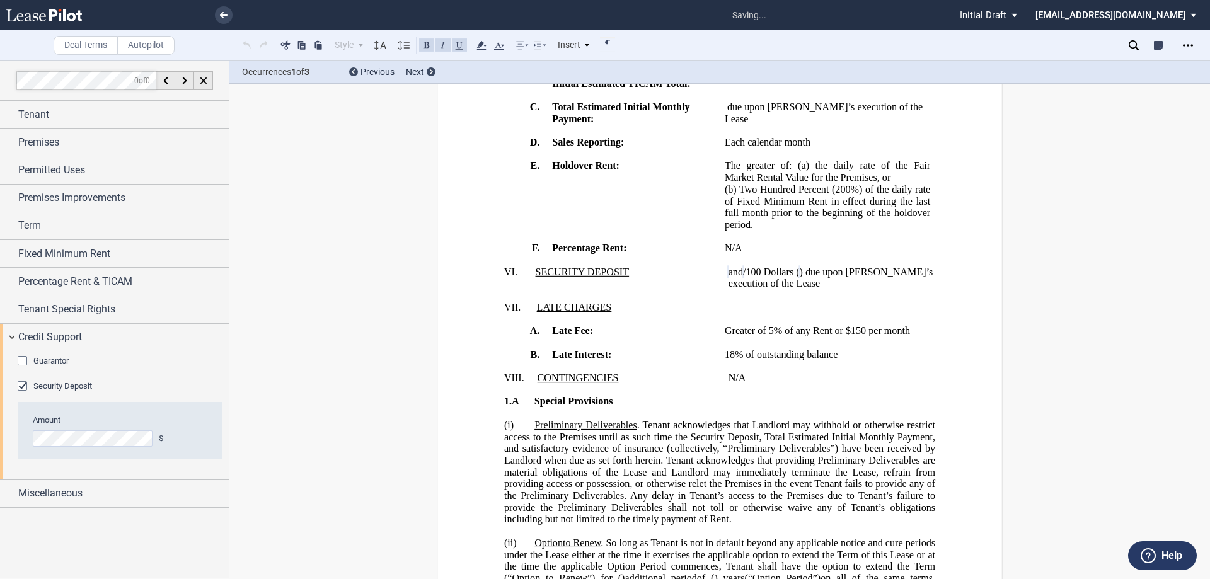
scroll to position [1744, 0]
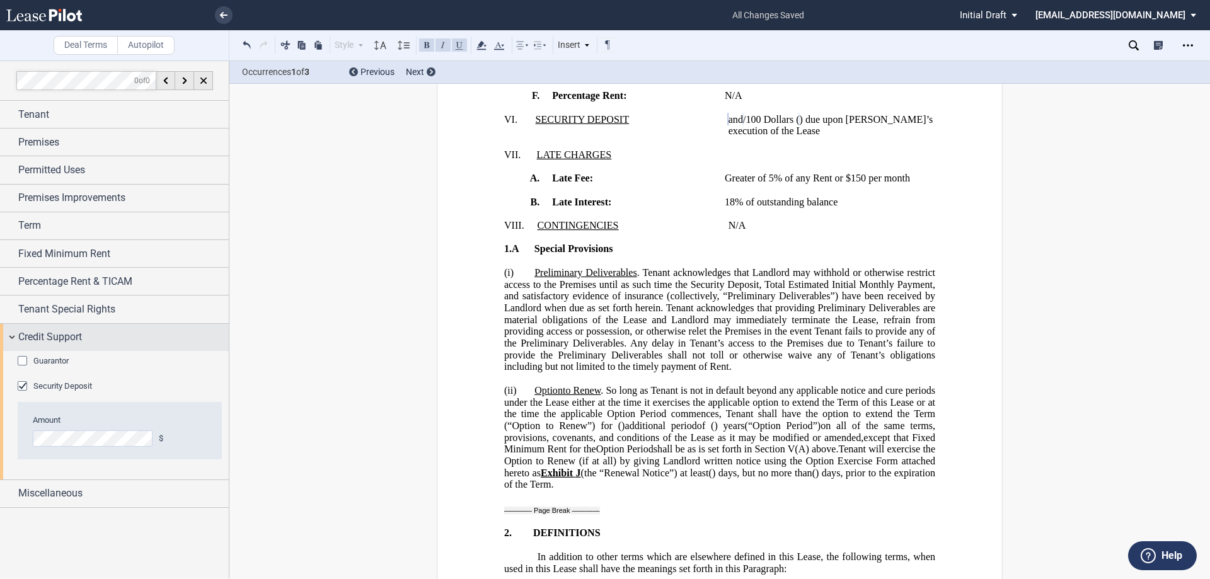
click at [11, 336] on div "Credit Support" at bounding box center [114, 337] width 229 height 27
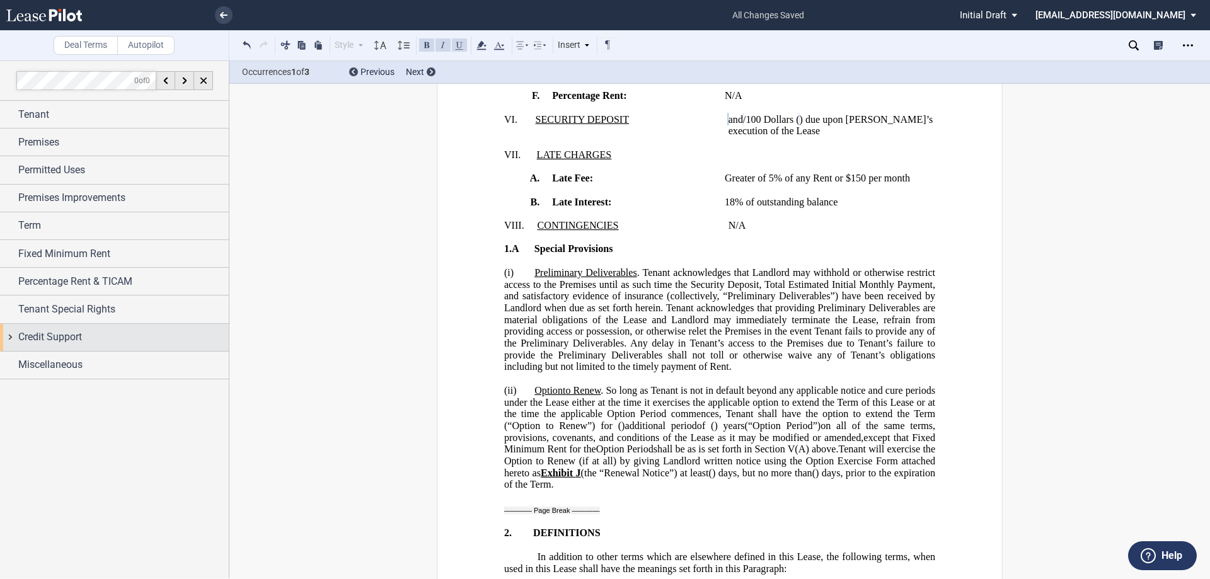
click at [11, 336] on div "Credit Support" at bounding box center [114, 337] width 229 height 27
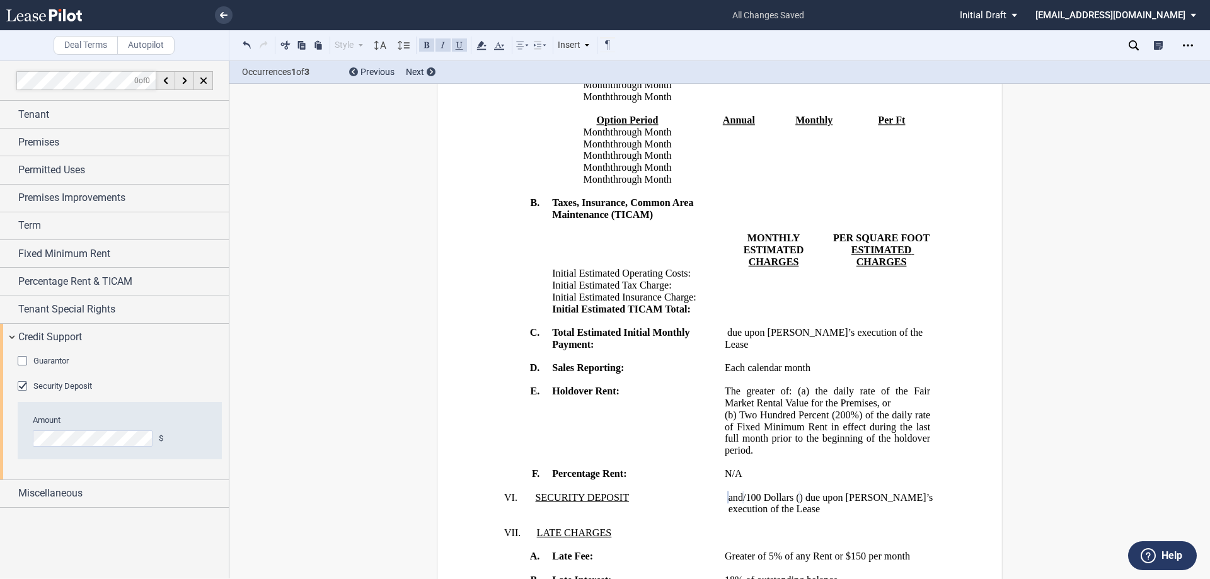
scroll to position [1429, 0]
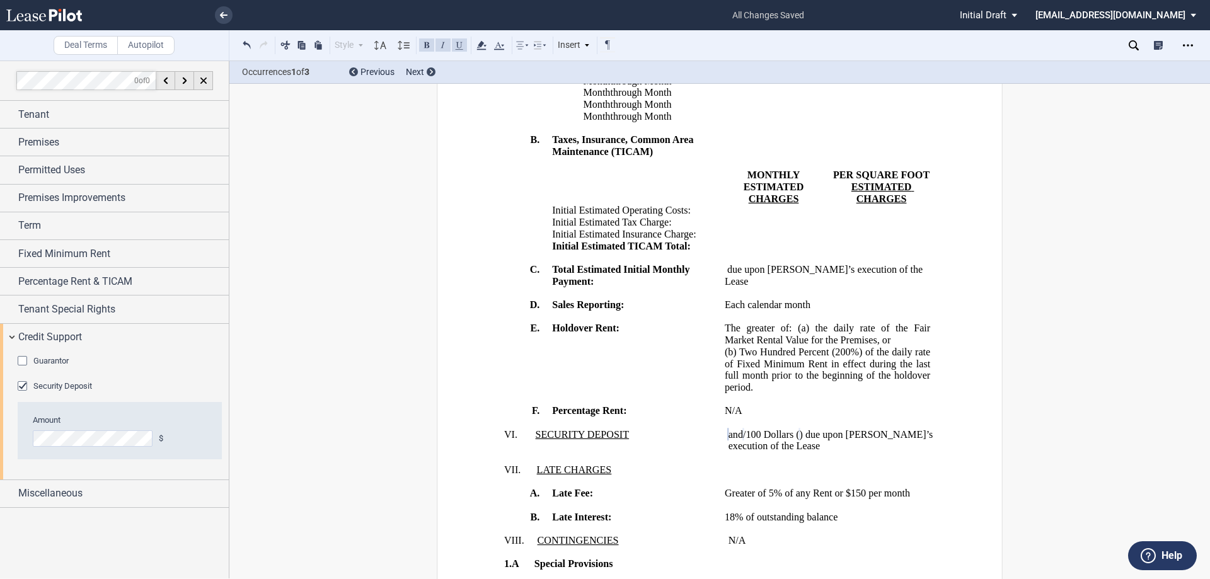
click at [720, 299] on td "﻿ ﻿ and ﻿ ﻿ /100 Dollars ( ﻿ ﻿ ) ﻿ ﻿ and ﻿ ﻿ /100 ( ﻿ ﻿ ) ﻿ ﻿ and ﻿ ﻿ /100 ( ﻿ …" at bounding box center [828, 281] width 216 height 35
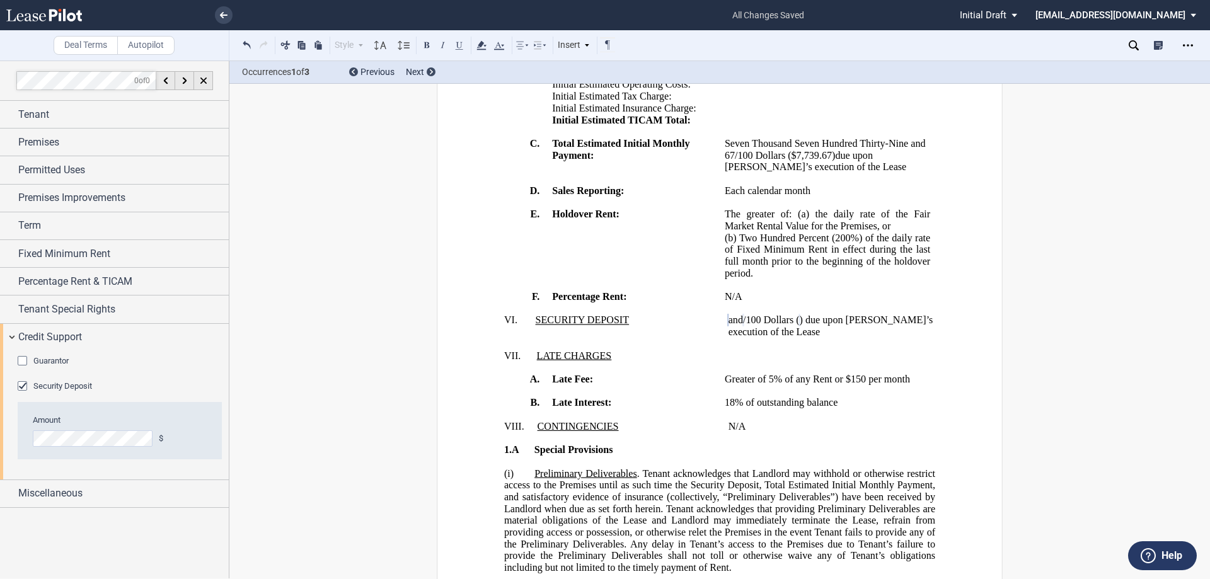
scroll to position [1681, 0]
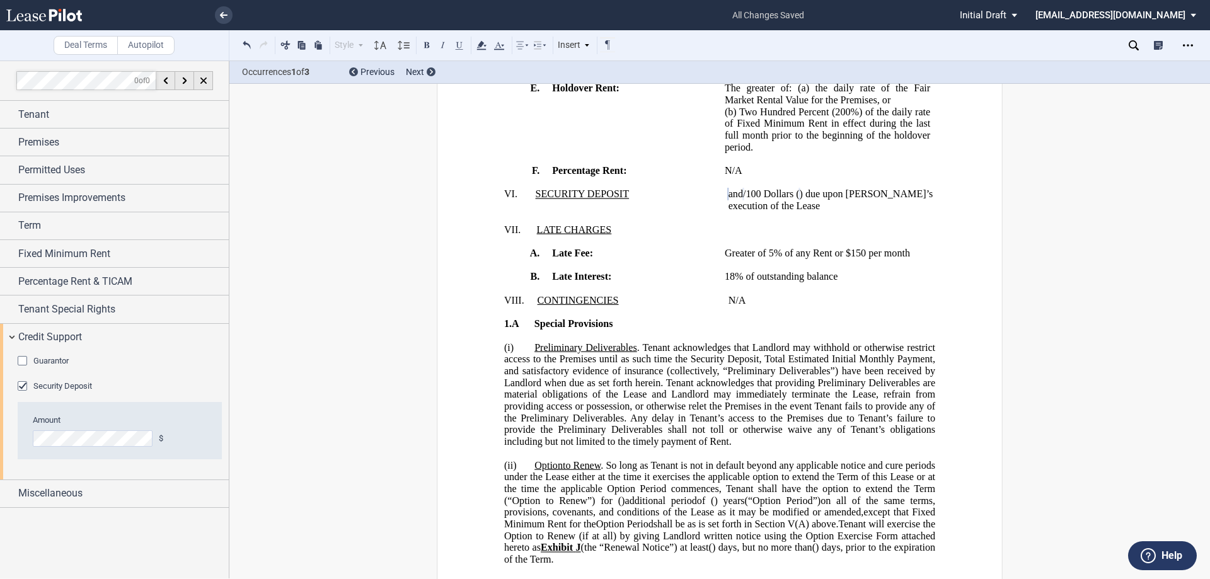
click at [769, 259] on span "Greater of 5% of any Rent or $150 per month" at bounding box center [817, 253] width 185 height 11
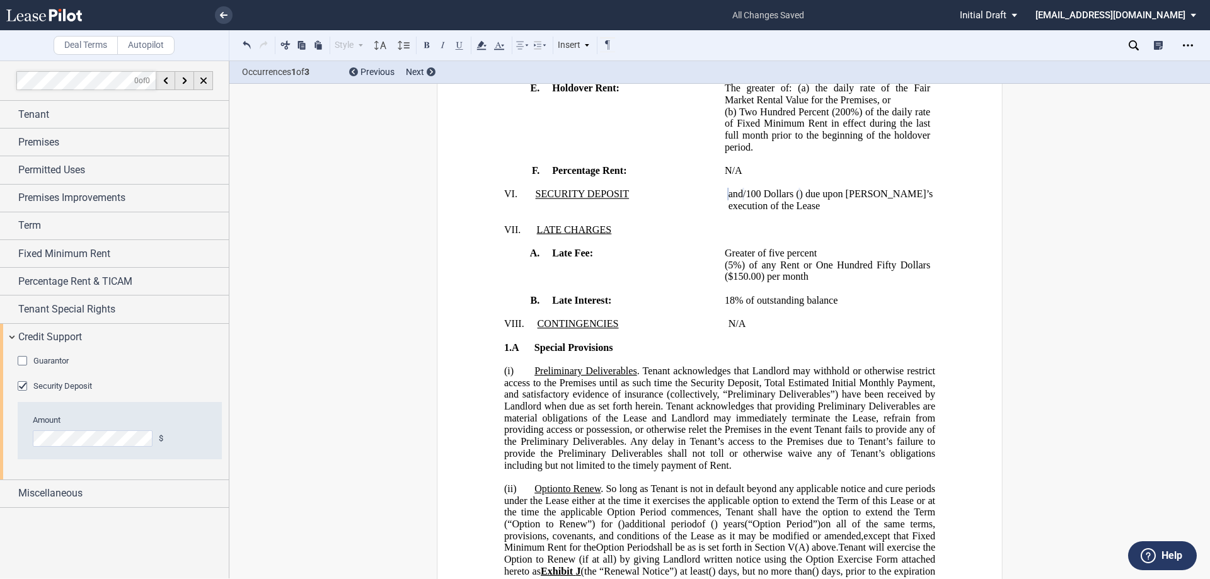
click at [845, 283] on p "Greater of five percent ﻿(5%) of any Rent or One Hundred Fifty Dollars ($150.00…" at bounding box center [827, 265] width 205 height 35
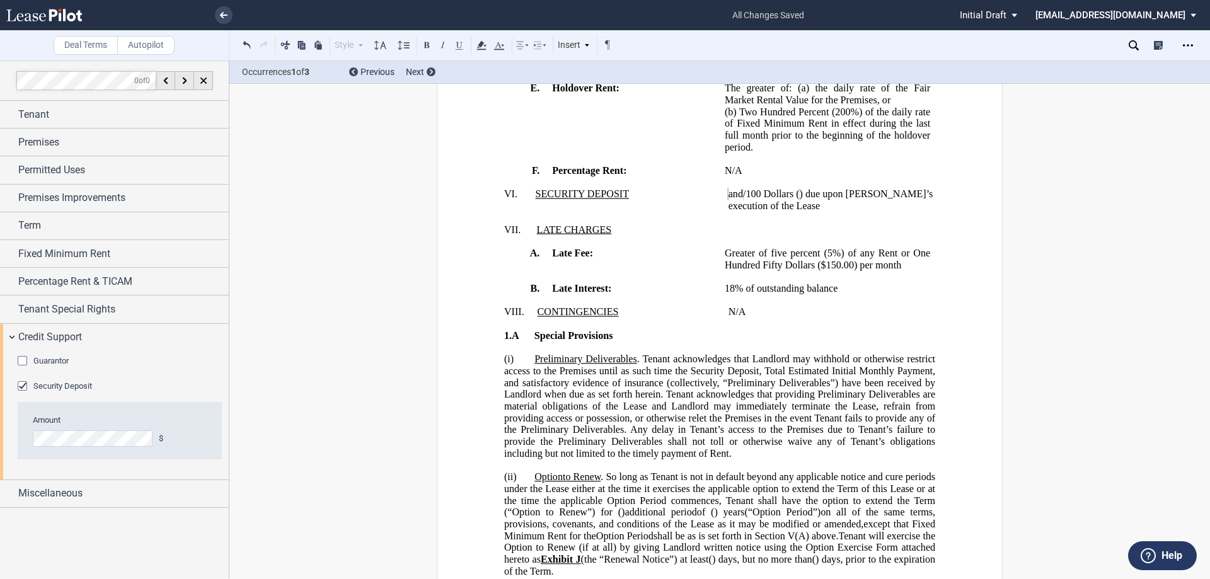
click at [720, 295] on td "18% of outstanding balance" at bounding box center [828, 289] width 216 height 12
drag, startPoint x: 814, startPoint y: 469, endPoint x: 839, endPoint y: 548, distance: 82.1
click at [819, 294] on span "Eighteen percent (18% of outstanding balance" at bounding box center [819, 288] width 188 height 11
click at [794, 94] on span "The greater of: (a)" at bounding box center [767, 88] width 84 height 11
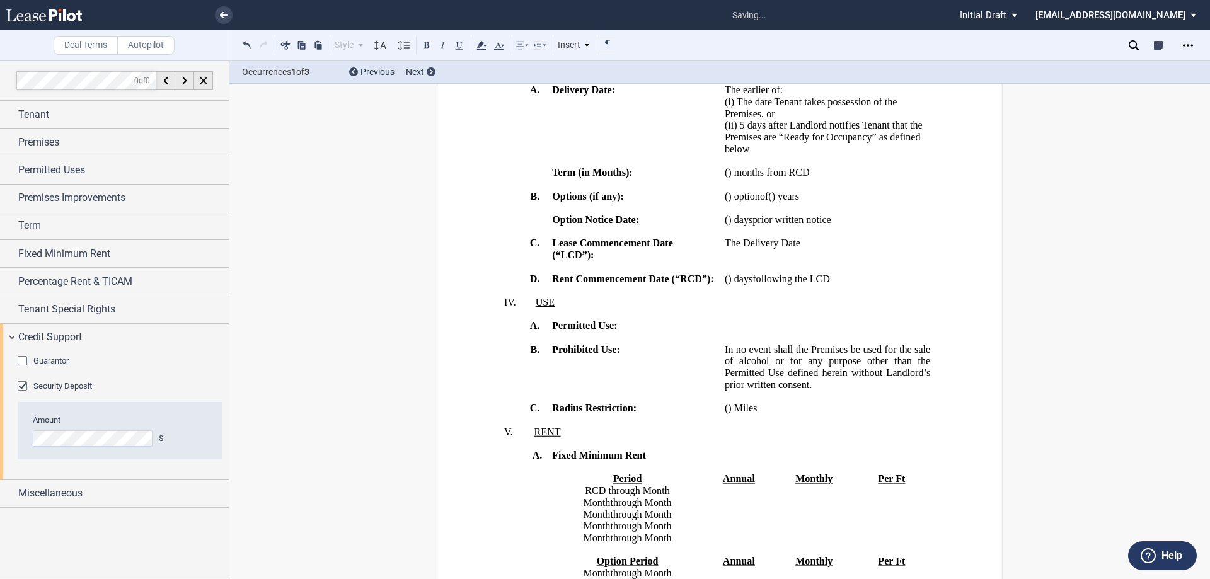
scroll to position [861, 0]
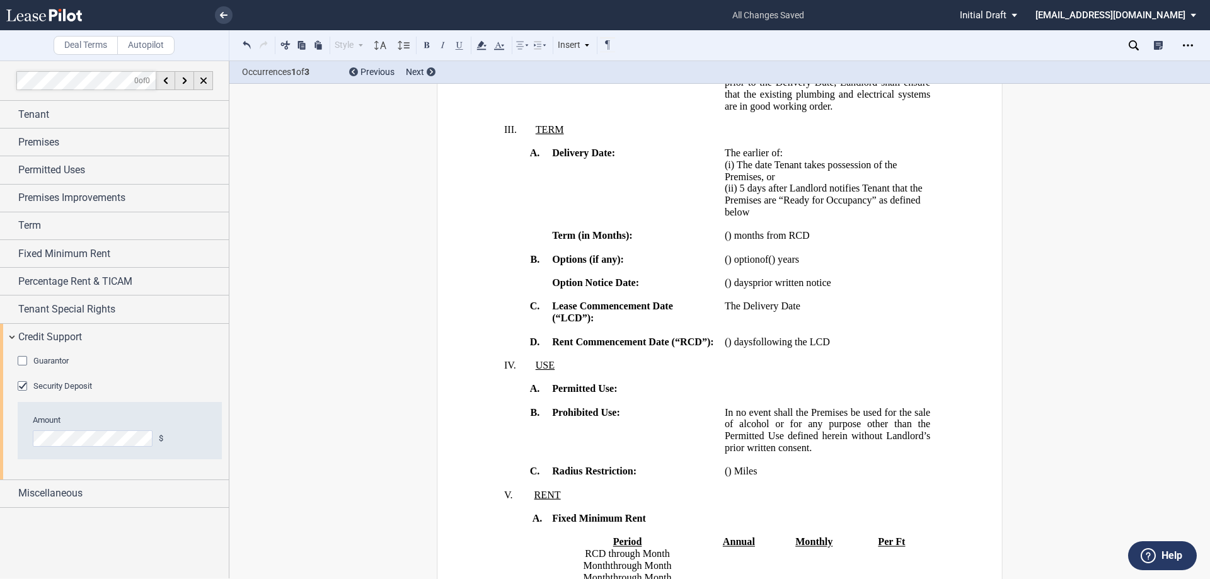
click at [736, 217] on span "(ii) 5 days after Landlord notifies Tenant that the Premises are “Ready for Occ…" at bounding box center [825, 200] width 200 height 35
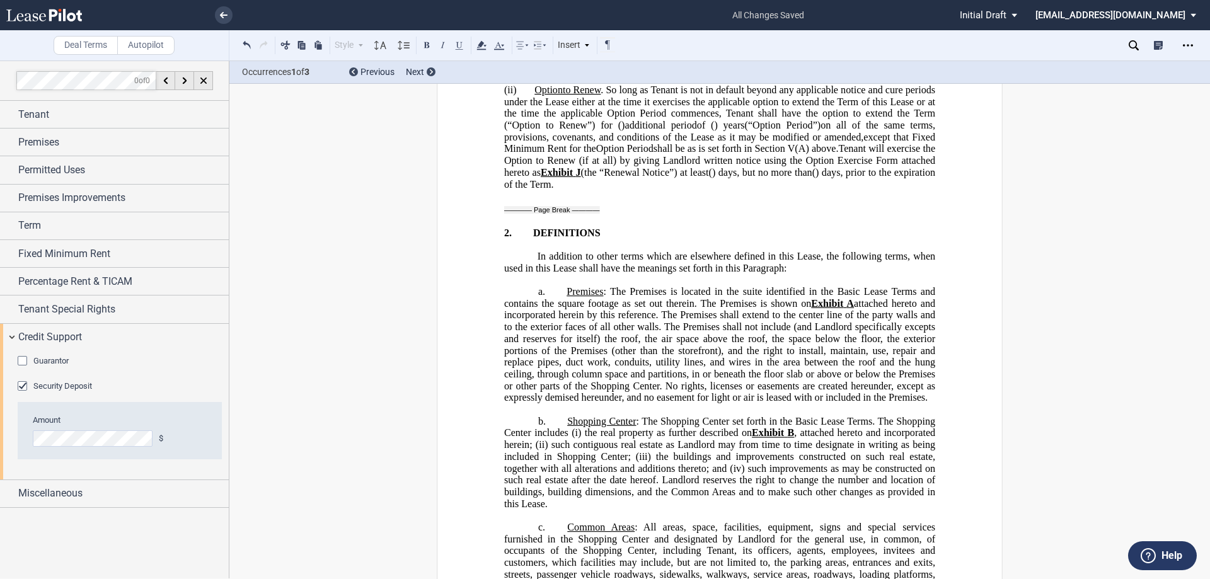
scroll to position [2206, 0]
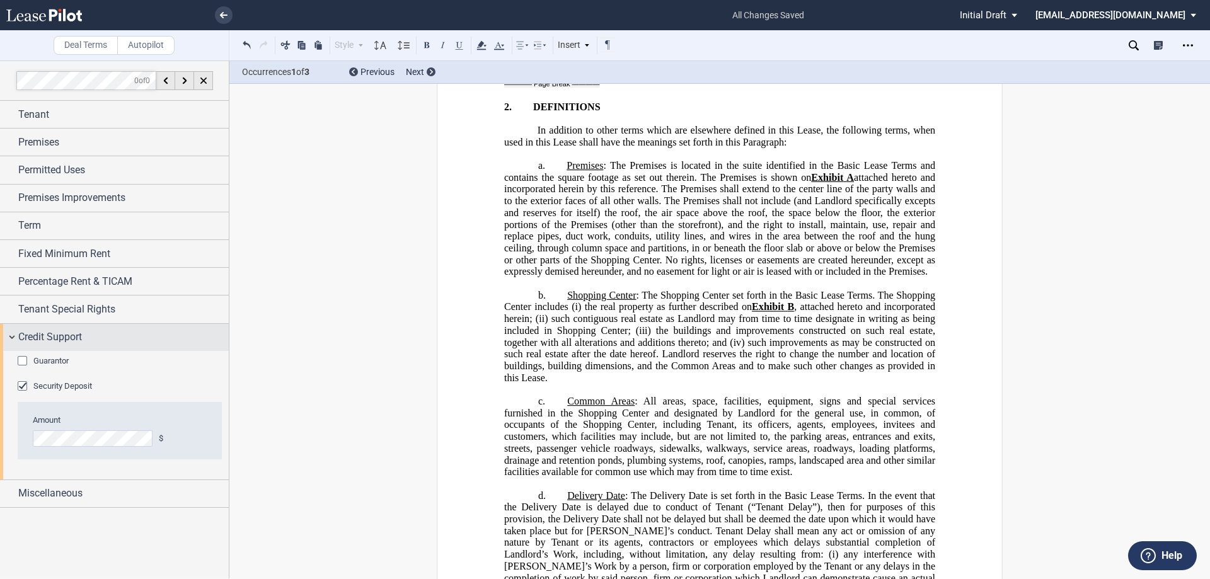
click at [6, 334] on div "Credit Support" at bounding box center [114, 337] width 229 height 27
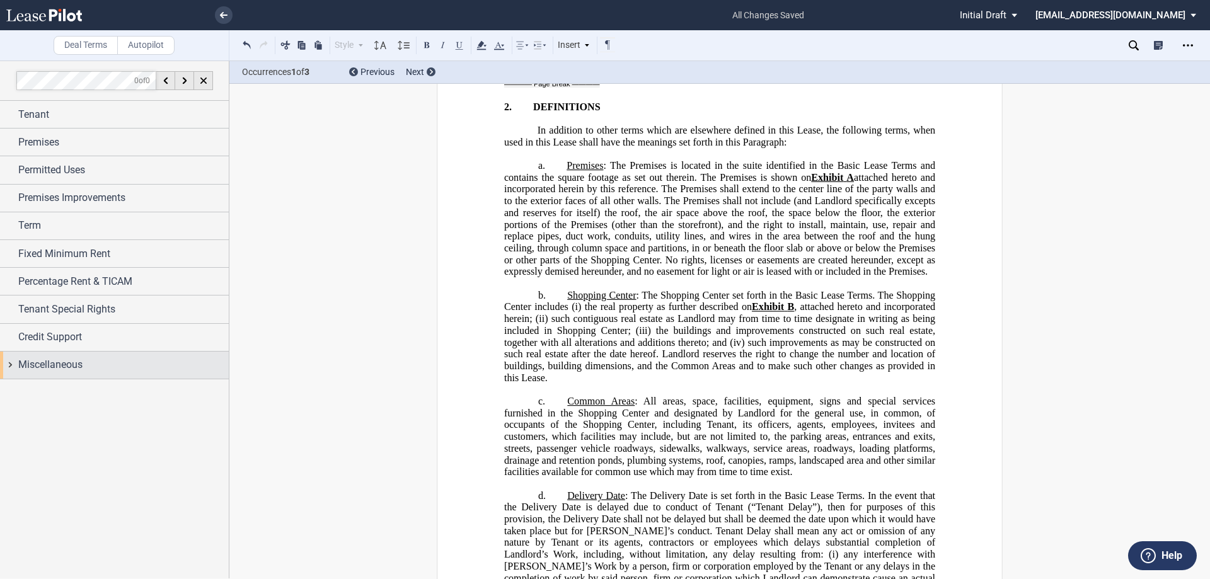
click at [11, 365] on div "Miscellaneous" at bounding box center [114, 365] width 229 height 27
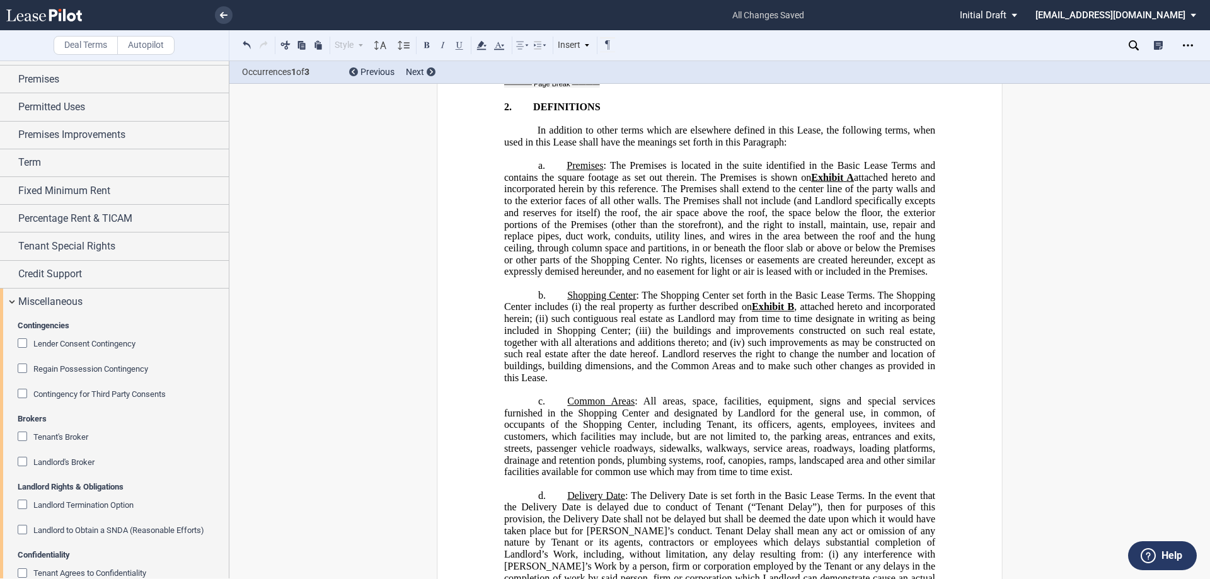
scroll to position [129, 0]
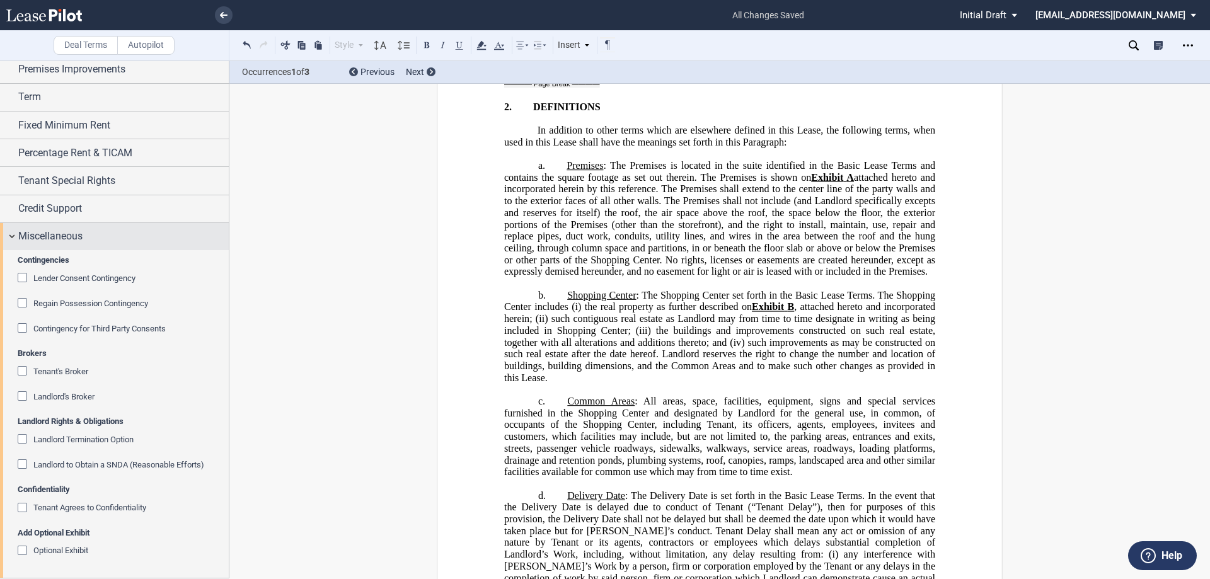
click at [12, 233] on div "Miscellaneous" at bounding box center [114, 236] width 229 height 27
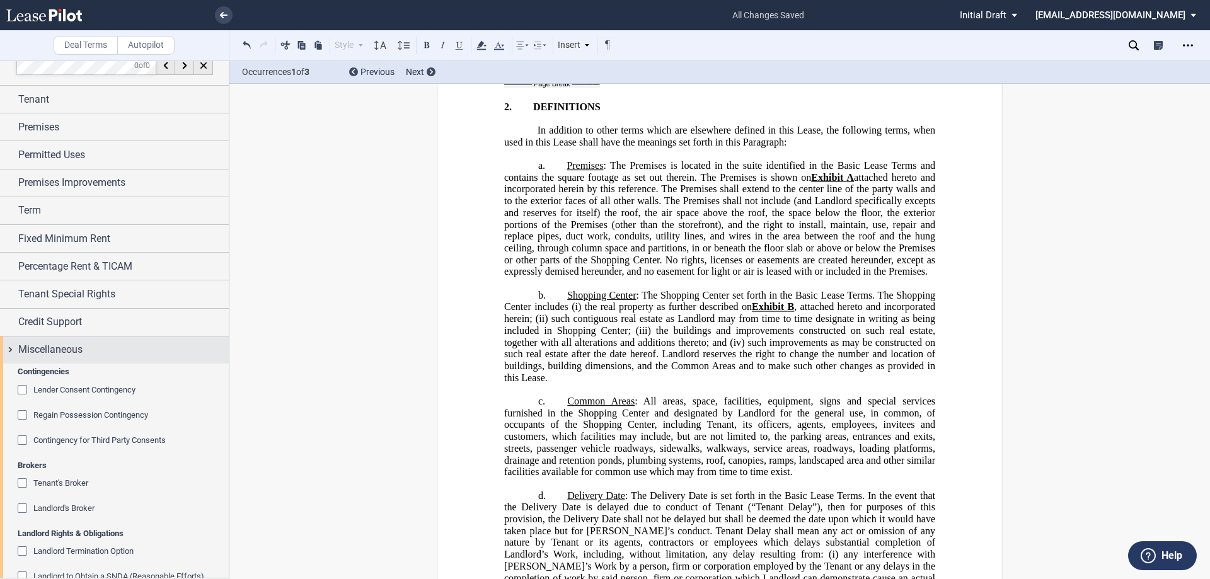
scroll to position [0, 0]
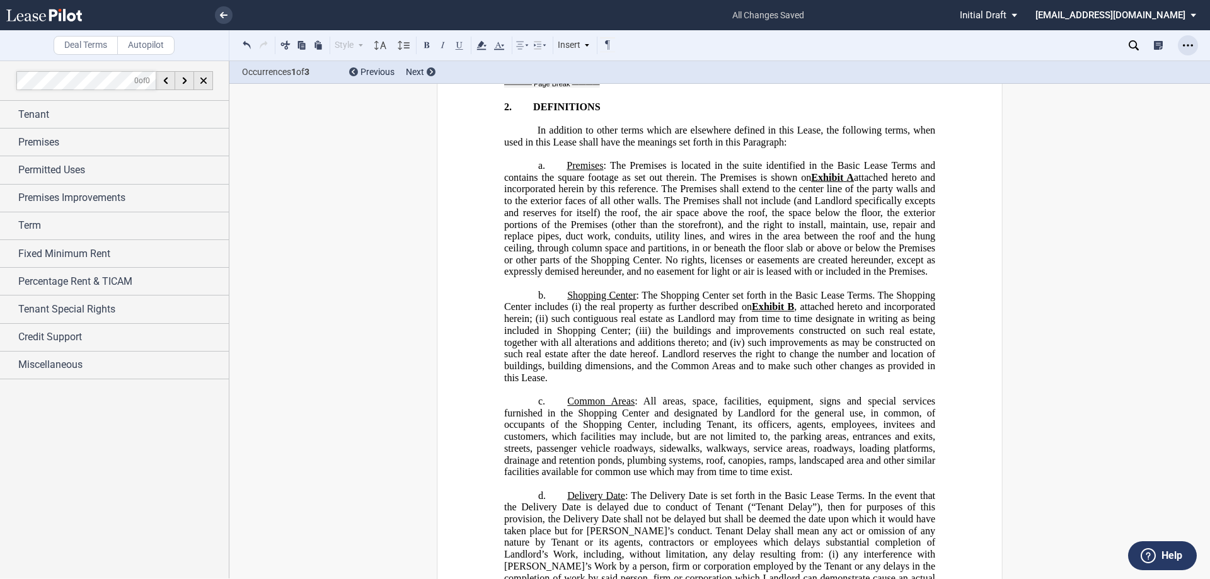
click at [1187, 38] on div "Open Lease options menu" at bounding box center [1188, 45] width 20 height 20
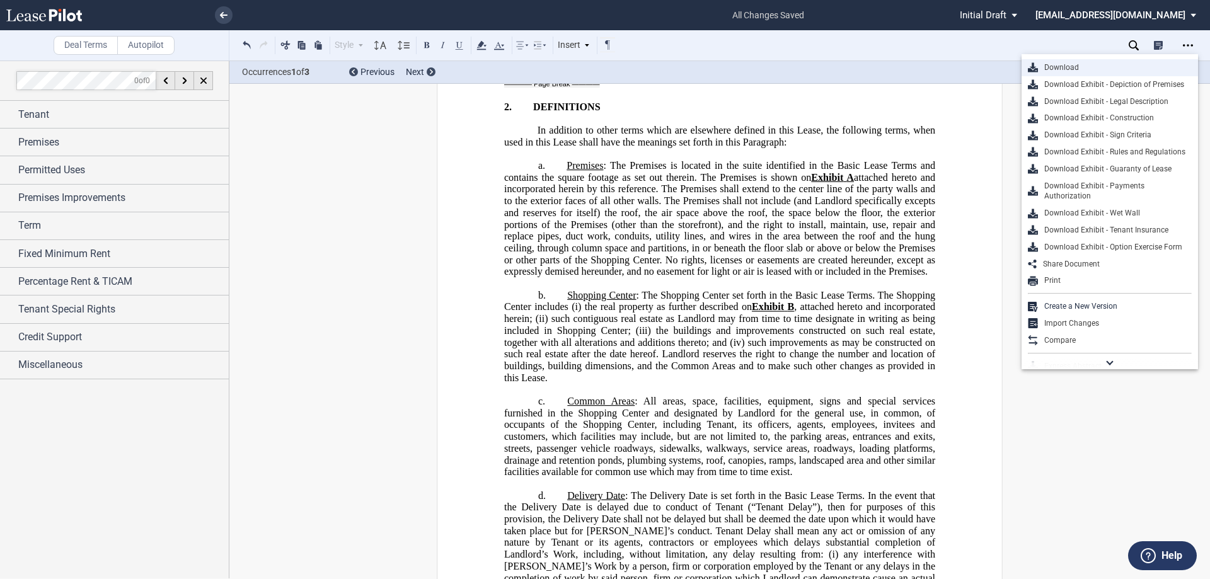
click at [1114, 65] on div "Download" at bounding box center [1115, 67] width 154 height 11
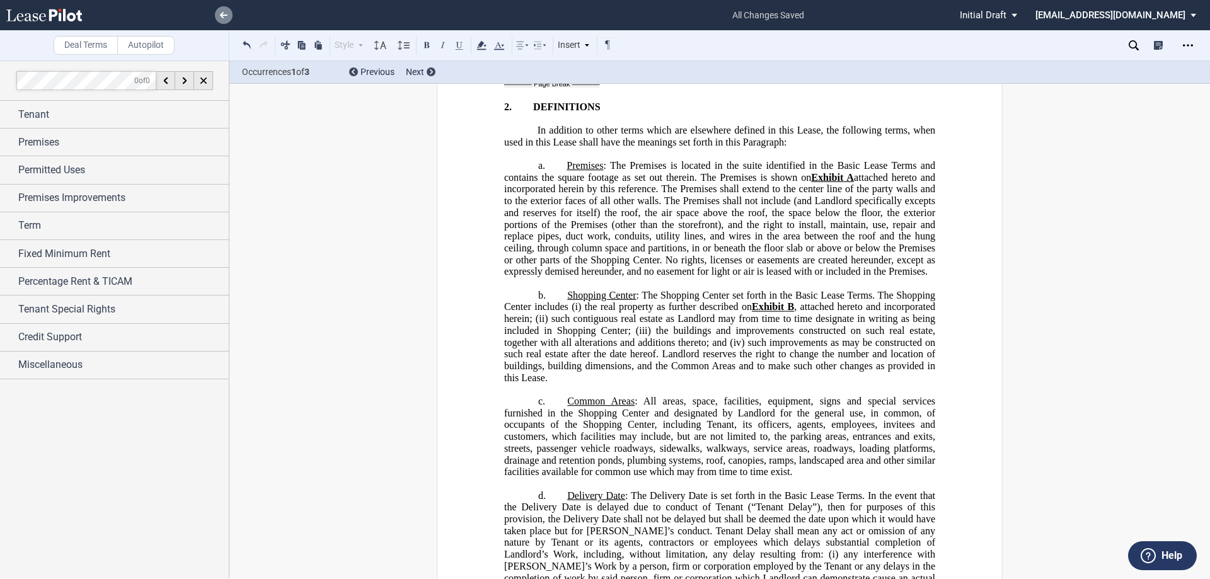
click at [220, 15] on use at bounding box center [224, 15] width 8 height 6
